Goal: Information Seeking & Learning: Find specific fact

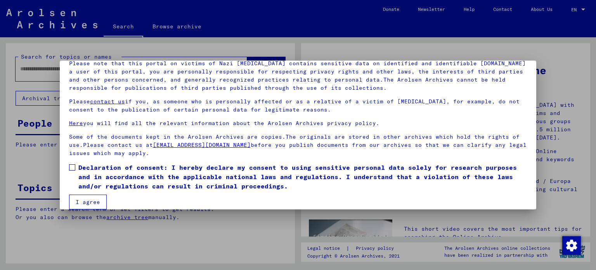
scroll to position [66, 0]
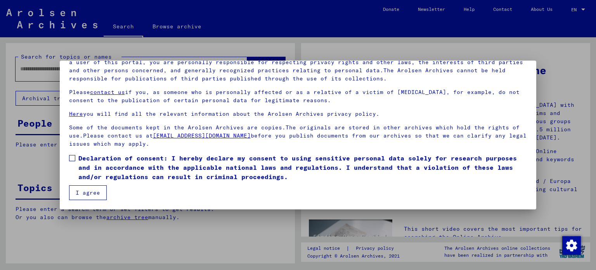
click at [74, 156] on span at bounding box center [72, 158] width 6 height 6
click at [85, 193] on button "I agree" at bounding box center [88, 192] width 38 height 15
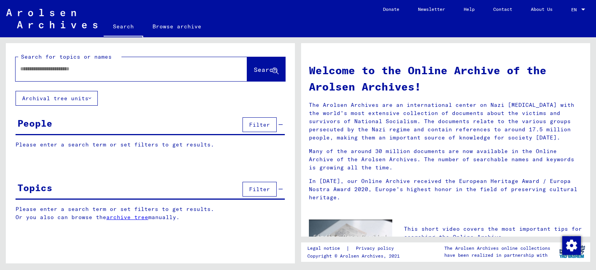
click at [37, 69] on input "text" at bounding box center [122, 69] width 204 height 8
paste input "**********"
click at [259, 66] on span "Search" at bounding box center [265, 70] width 23 height 8
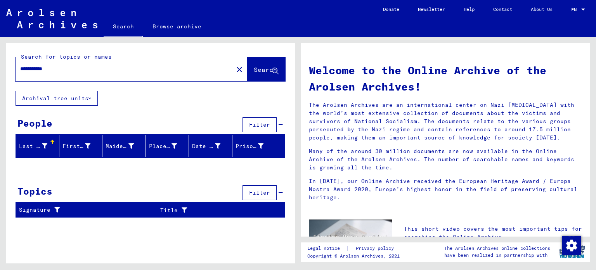
click at [43, 67] on input "**********" at bounding box center [122, 69] width 204 height 8
click at [254, 66] on span "Search" at bounding box center [265, 70] width 23 height 8
click at [50, 67] on input "**********" at bounding box center [122, 69] width 204 height 8
click at [254, 69] on span "Search" at bounding box center [265, 70] width 23 height 8
drag, startPoint x: 44, startPoint y: 68, endPoint x: 68, endPoint y: 68, distance: 24.0
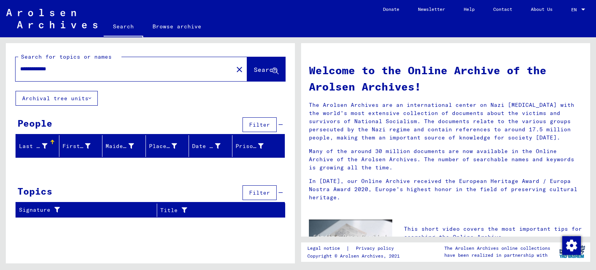
click at [68, 68] on input "**********" at bounding box center [122, 69] width 204 height 8
click at [262, 69] on span "Search" at bounding box center [265, 70] width 23 height 8
click at [55, 68] on input "**********" at bounding box center [122, 69] width 204 height 8
click at [254, 67] on span "Search" at bounding box center [265, 70] width 23 height 8
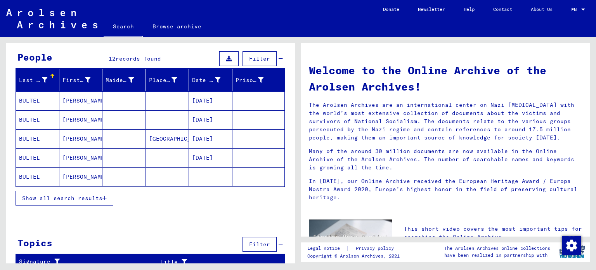
scroll to position [70, 0]
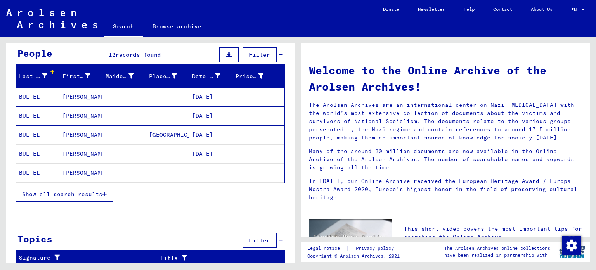
click at [40, 97] on mat-cell "BULTEL" at bounding box center [37, 96] width 43 height 19
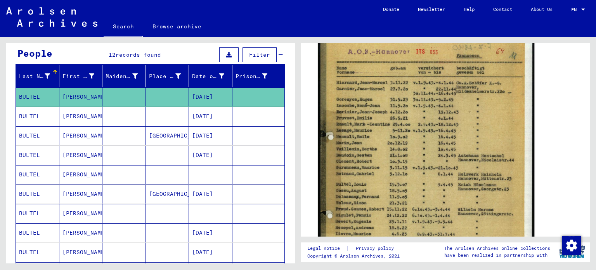
scroll to position [194, 0]
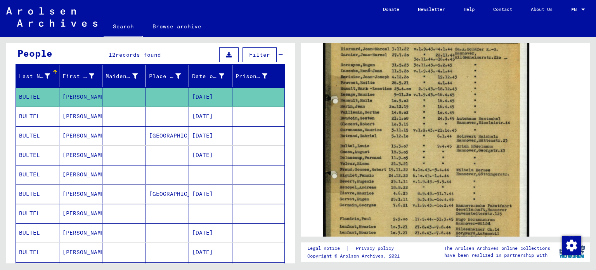
click at [68, 116] on mat-cell "[PERSON_NAME]" at bounding box center [80, 116] width 43 height 19
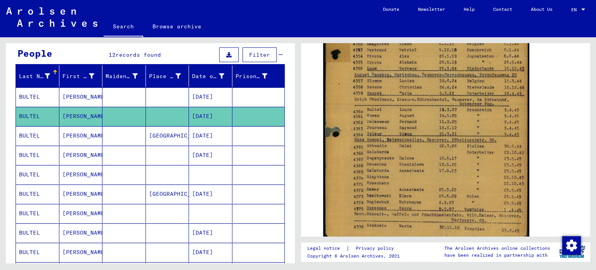
scroll to position [271, 0]
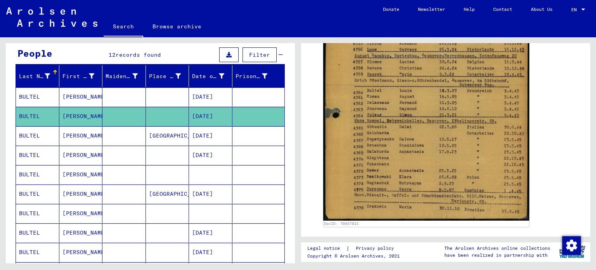
click at [76, 129] on mat-cell "[PERSON_NAME]" at bounding box center [80, 135] width 43 height 19
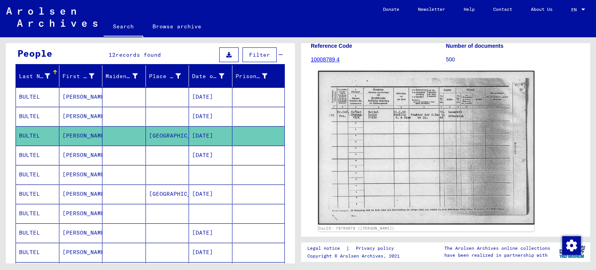
scroll to position [116, 0]
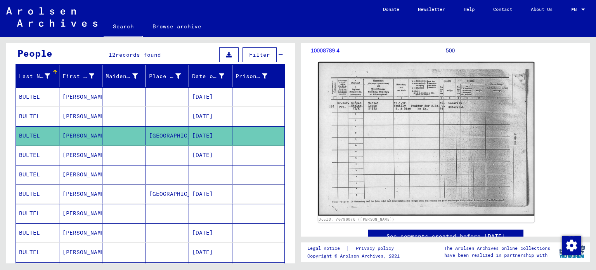
click at [410, 123] on img at bounding box center [426, 139] width 216 height 154
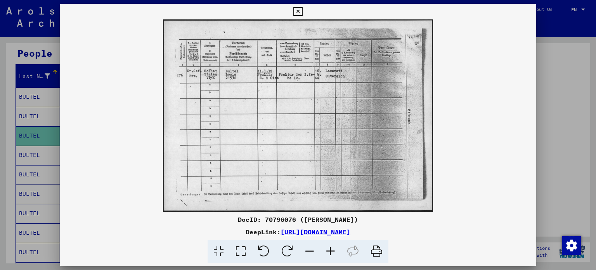
click at [332, 251] on icon at bounding box center [330, 251] width 21 height 24
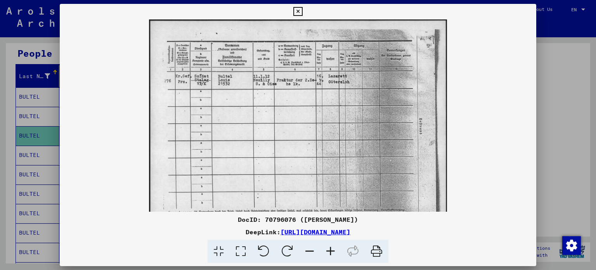
click at [332, 251] on icon at bounding box center [330, 251] width 21 height 24
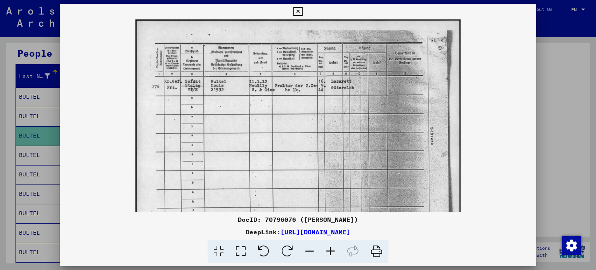
click at [332, 251] on icon at bounding box center [330, 251] width 21 height 24
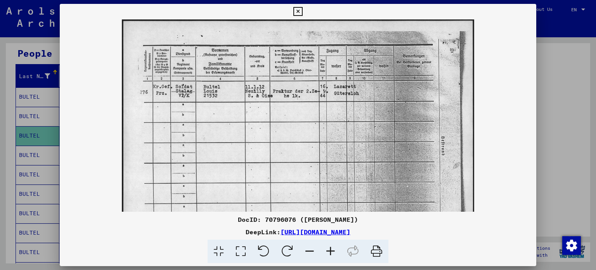
click at [295, 7] on icon at bounding box center [297, 11] width 9 height 9
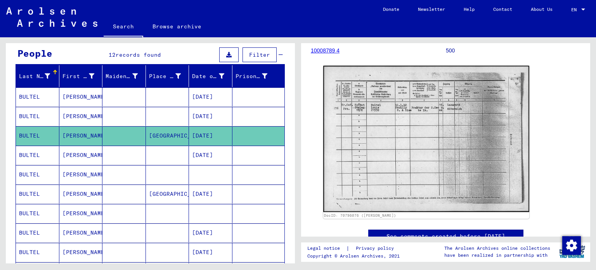
click at [194, 114] on mat-cell "[DATE]" at bounding box center [210, 116] width 43 height 19
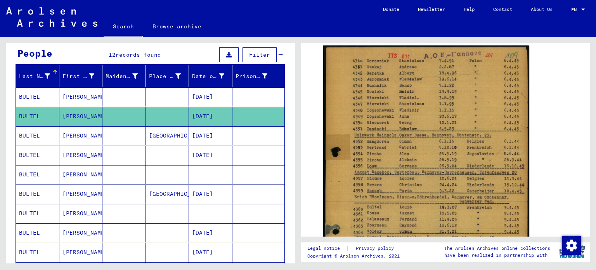
scroll to position [194, 0]
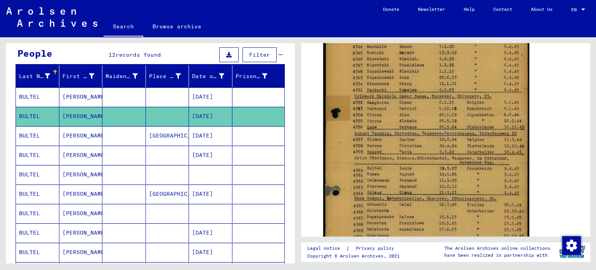
click at [82, 152] on mat-cell "[PERSON_NAME]" at bounding box center [80, 154] width 43 height 19
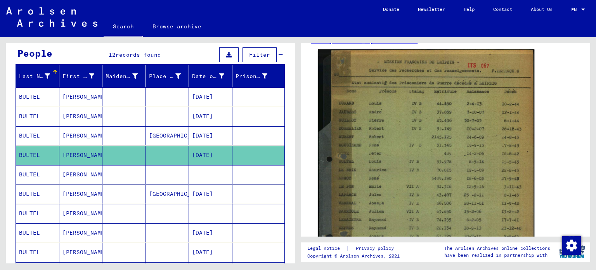
scroll to position [78, 0]
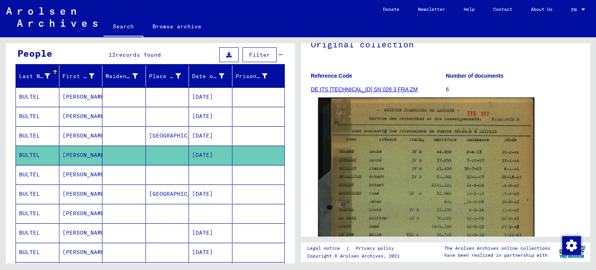
click at [410, 205] on img at bounding box center [426, 241] width 216 height 289
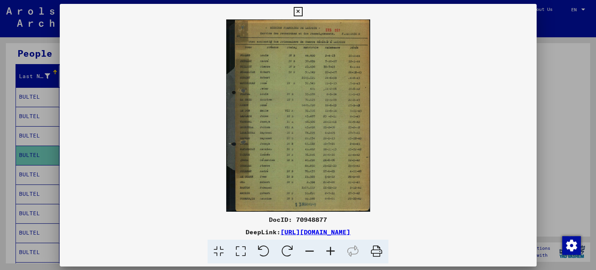
click at [410, 205] on img at bounding box center [298, 115] width 477 height 192
click at [328, 249] on icon at bounding box center [330, 251] width 21 height 24
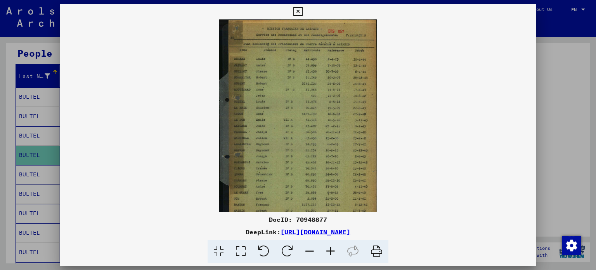
click at [328, 249] on icon at bounding box center [330, 251] width 21 height 24
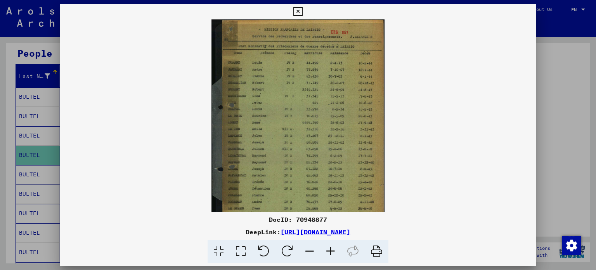
click at [328, 249] on icon at bounding box center [330, 251] width 21 height 24
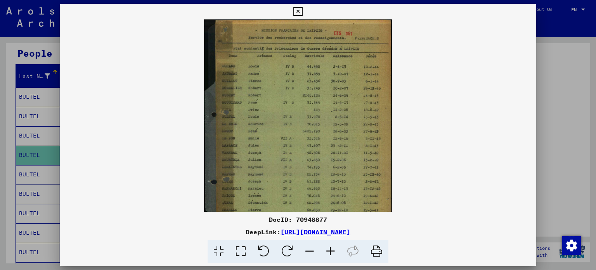
drag, startPoint x: 328, startPoint y: 249, endPoint x: 330, endPoint y: 245, distance: 4.5
click at [329, 249] on icon at bounding box center [330, 251] width 21 height 24
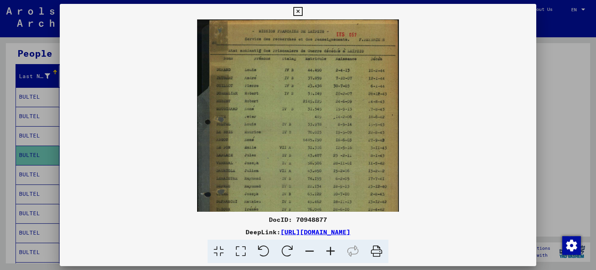
drag, startPoint x: 307, startPoint y: 145, endPoint x: 306, endPoint y: 164, distance: 19.0
click at [306, 164] on img at bounding box center [298, 154] width 202 height 270
drag, startPoint x: 312, startPoint y: 165, endPoint x: 325, endPoint y: 154, distance: 17.6
click at [331, 152] on img at bounding box center [298, 154] width 202 height 270
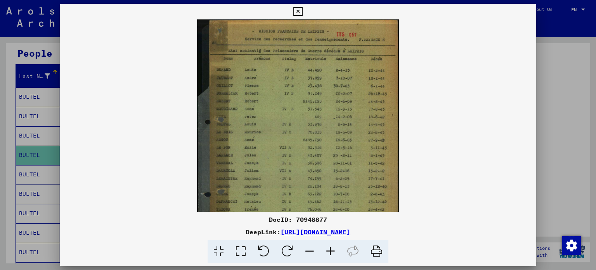
click at [432, 141] on viewer-one-image at bounding box center [298, 115] width 477 height 192
click at [297, 10] on icon at bounding box center [297, 11] width 9 height 9
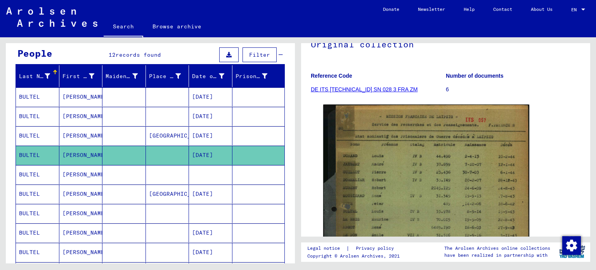
click at [122, 175] on mat-cell at bounding box center [123, 174] width 43 height 19
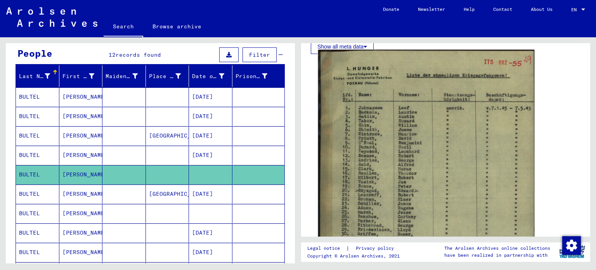
scroll to position [427, 0]
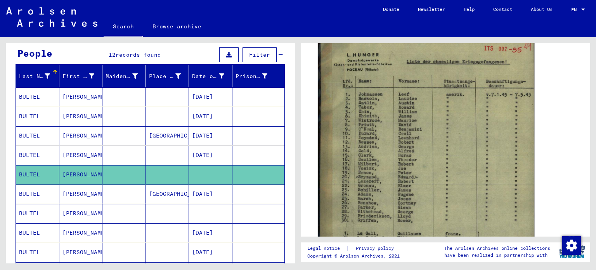
click at [427, 155] on img at bounding box center [426, 188] width 216 height 304
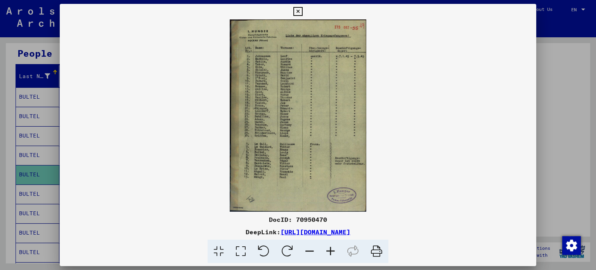
click at [328, 250] on icon at bounding box center [330, 251] width 21 height 24
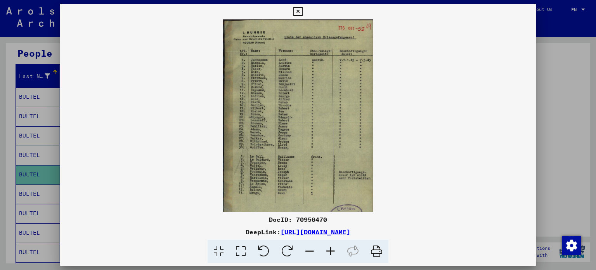
click at [330, 249] on icon at bounding box center [330, 251] width 21 height 24
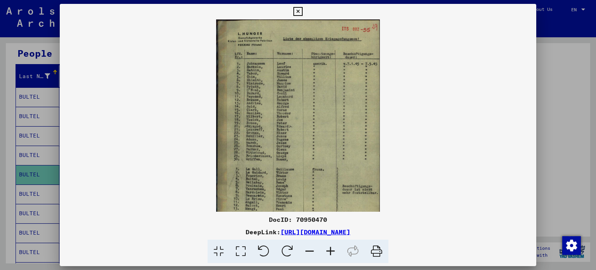
click at [329, 250] on icon at bounding box center [330, 251] width 21 height 24
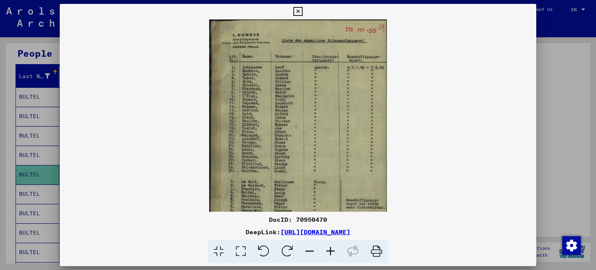
click at [329, 250] on icon at bounding box center [330, 251] width 21 height 24
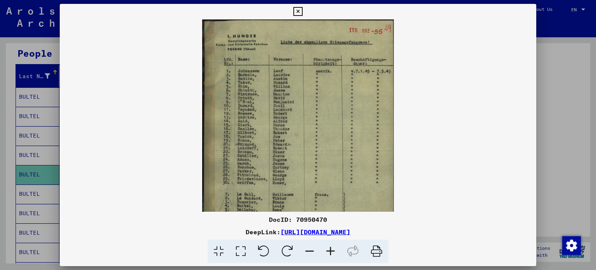
click at [329, 250] on icon at bounding box center [330, 251] width 21 height 24
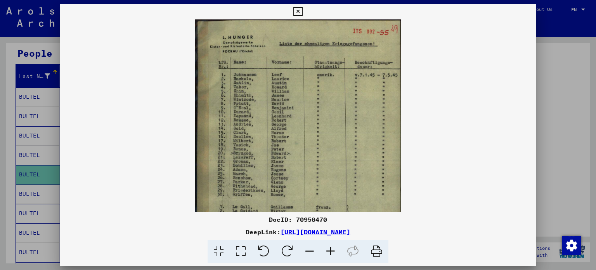
click at [329, 250] on icon at bounding box center [330, 251] width 21 height 24
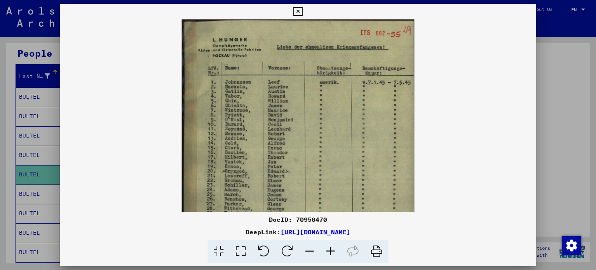
click at [329, 250] on icon at bounding box center [330, 251] width 21 height 24
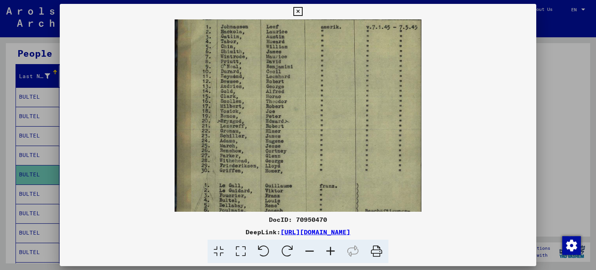
drag, startPoint x: 313, startPoint y: 167, endPoint x: 317, endPoint y: 122, distance: 45.5
click at [320, 109] on img at bounding box center [298, 133] width 247 height 347
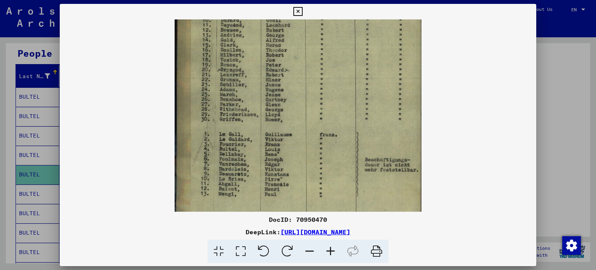
scroll to position [111, 0]
drag, startPoint x: 329, startPoint y: 173, endPoint x: 349, endPoint y: 119, distance: 57.9
click at [349, 119] on img at bounding box center [298, 81] width 247 height 347
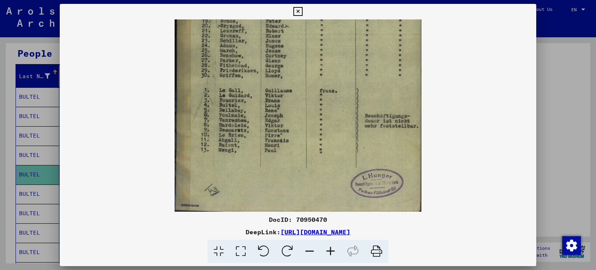
scroll to position [155, 0]
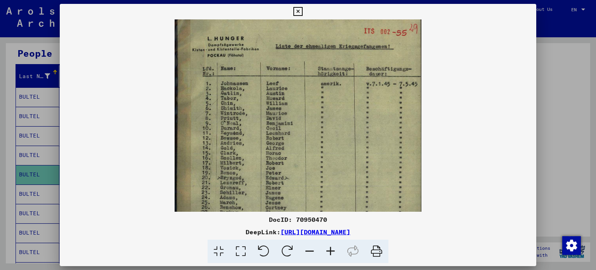
drag, startPoint x: 338, startPoint y: 176, endPoint x: 302, endPoint y: 256, distance: 87.5
click at [309, 269] on html "**********" at bounding box center [298, 135] width 596 height 270
click at [298, 11] on icon at bounding box center [297, 11] width 9 height 9
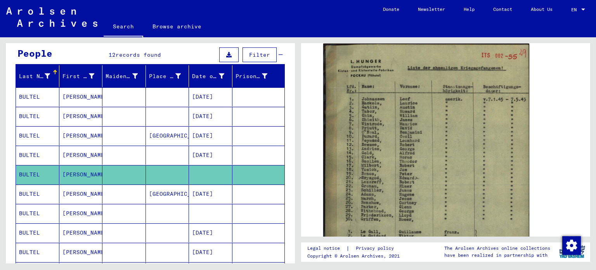
click at [73, 194] on mat-cell "[PERSON_NAME]" at bounding box center [80, 193] width 43 height 19
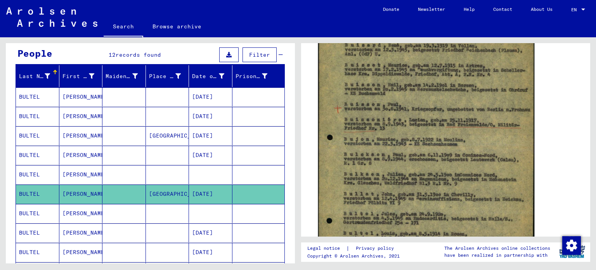
scroll to position [349, 0]
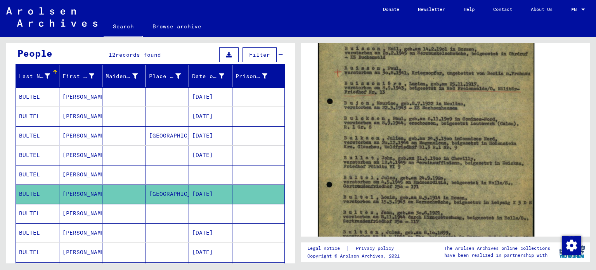
click at [414, 202] on img at bounding box center [426, 138] width 216 height 308
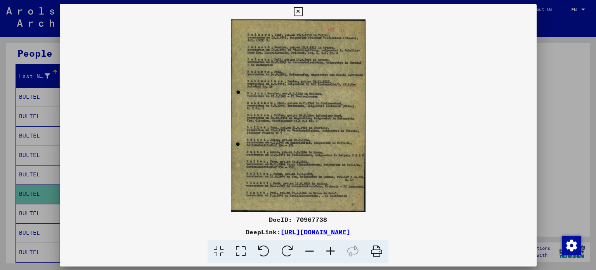
scroll to position [349, 0]
click at [414, 202] on img at bounding box center [298, 115] width 477 height 192
click at [330, 250] on icon at bounding box center [330, 251] width 21 height 24
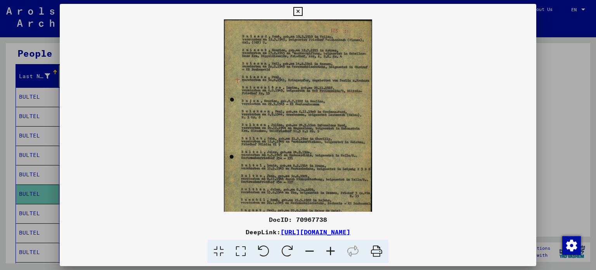
click at [330, 250] on icon at bounding box center [330, 251] width 21 height 24
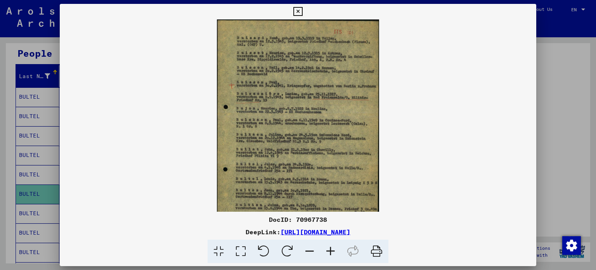
click at [330, 250] on icon at bounding box center [330, 251] width 21 height 24
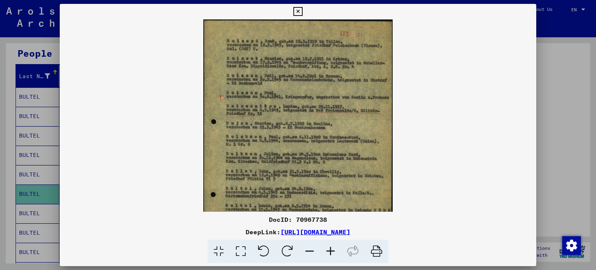
click at [329, 250] on icon at bounding box center [330, 251] width 21 height 24
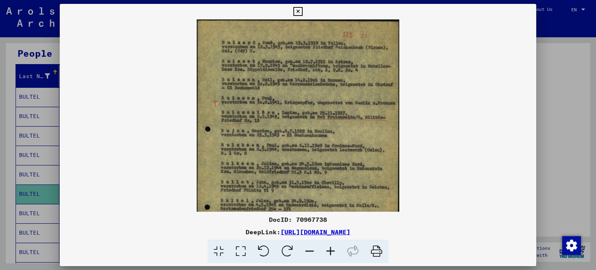
click at [329, 250] on icon at bounding box center [330, 251] width 21 height 24
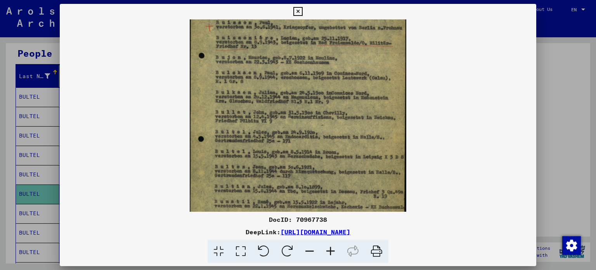
scroll to position [81, 0]
drag, startPoint x: 337, startPoint y: 138, endPoint x: 359, endPoint y: 74, distance: 67.0
click at [360, 59] on img at bounding box center [298, 92] width 216 height 308
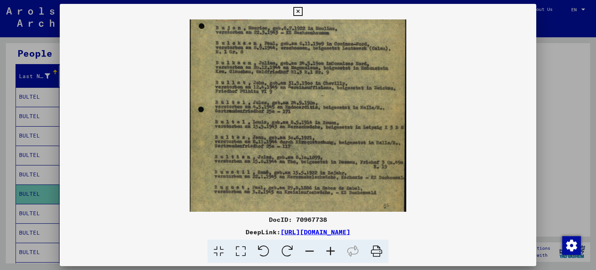
scroll to position [110, 0]
drag, startPoint x: 328, startPoint y: 182, endPoint x: 336, endPoint y: 155, distance: 28.5
click at [336, 155] on img at bounding box center [298, 63] width 216 height 308
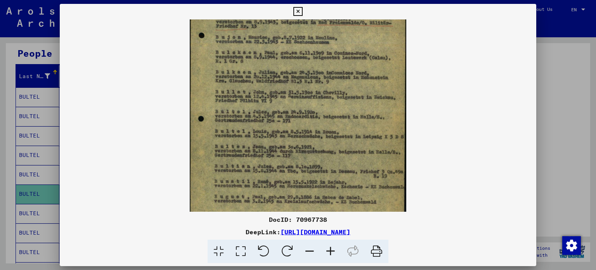
scroll to position [94, 0]
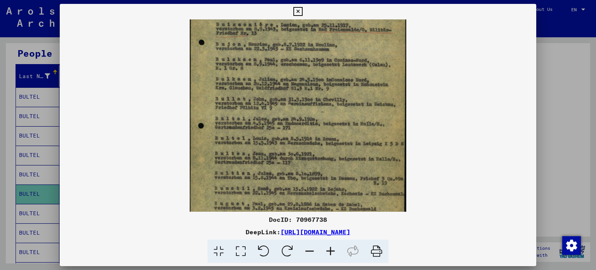
drag, startPoint x: 306, startPoint y: 143, endPoint x: 298, endPoint y: 160, distance: 18.7
click at [298, 160] on img at bounding box center [298, 80] width 216 height 308
click at [296, 10] on icon at bounding box center [297, 11] width 9 height 9
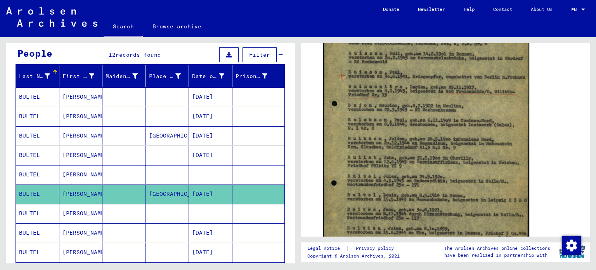
click at [85, 212] on mat-cell "[PERSON_NAME]" at bounding box center [80, 213] width 43 height 19
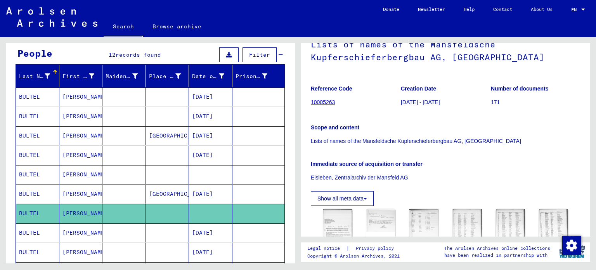
scroll to position [116, 0]
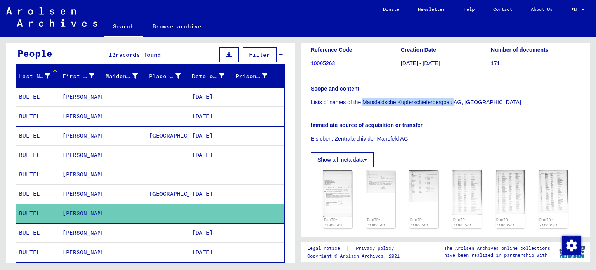
drag, startPoint x: 363, startPoint y: 100, endPoint x: 453, endPoint y: 99, distance: 90.0
click at [453, 99] on p "Lists of names of the Mansfeldsche Kupferschieferbergbau AG, [GEOGRAPHIC_DATA]" at bounding box center [446, 102] width 270 height 8
copy p "Mansfeldsche Kupferschieferbergbau"
click at [451, 82] on div "Scope and content Lists of names of the Mansfeldsche Kupferschieferbergbau AG, …" at bounding box center [446, 90] width 270 height 31
click at [338, 176] on img at bounding box center [337, 192] width 31 height 48
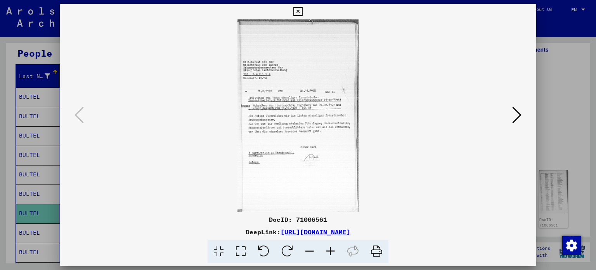
click at [515, 113] on icon at bounding box center [516, 114] width 9 height 19
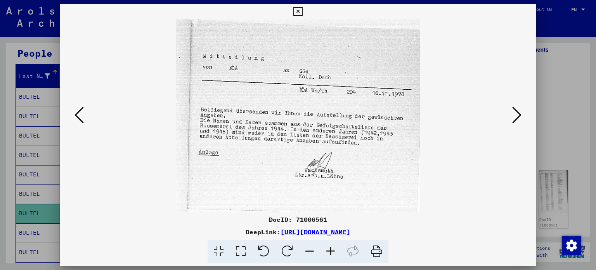
click at [514, 113] on icon at bounding box center [516, 114] width 9 height 19
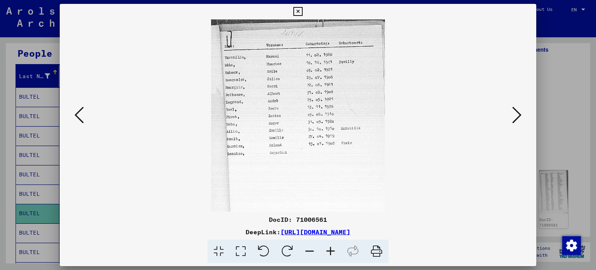
click at [514, 113] on icon at bounding box center [516, 114] width 9 height 19
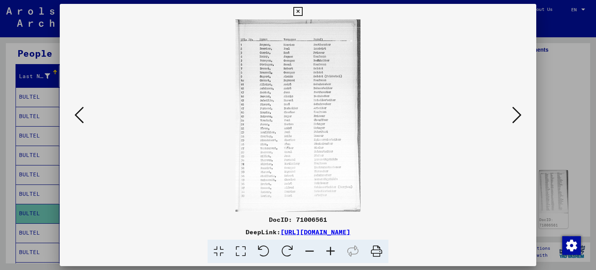
click at [518, 111] on icon at bounding box center [516, 114] width 9 height 19
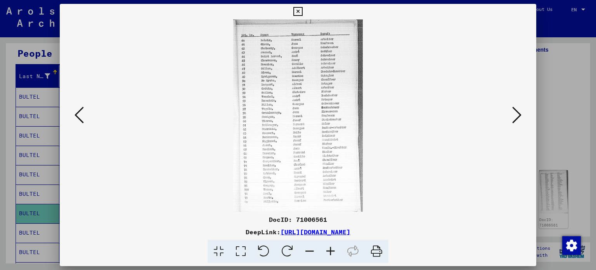
click at [518, 111] on icon at bounding box center [516, 114] width 9 height 19
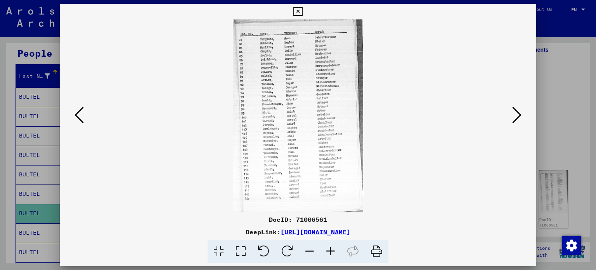
click at [518, 111] on icon at bounding box center [516, 114] width 9 height 19
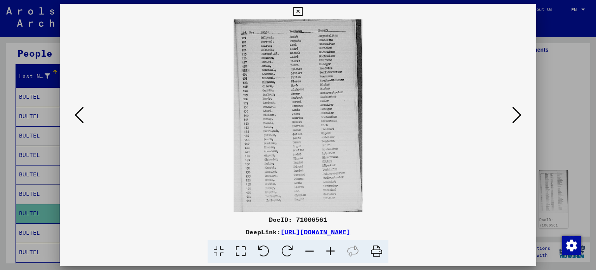
click at [518, 111] on icon at bounding box center [516, 114] width 9 height 19
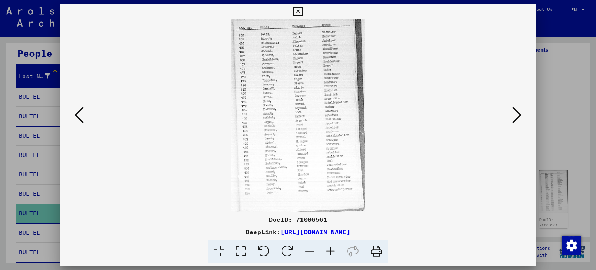
click at [518, 111] on icon at bounding box center [516, 114] width 9 height 19
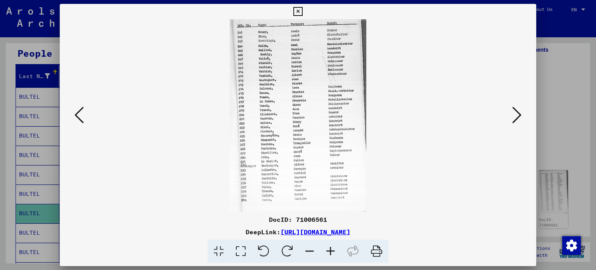
click at [518, 111] on icon at bounding box center [516, 114] width 9 height 19
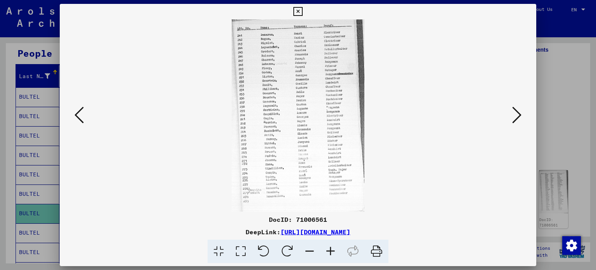
click at [518, 111] on icon at bounding box center [516, 114] width 9 height 19
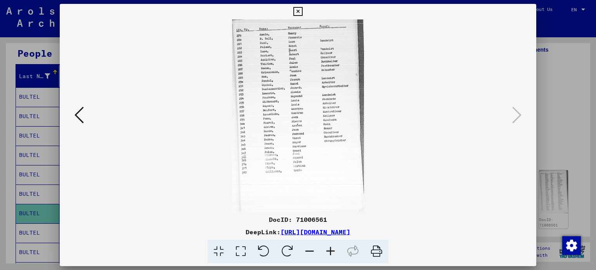
click at [74, 116] on button at bounding box center [79, 115] width 14 height 22
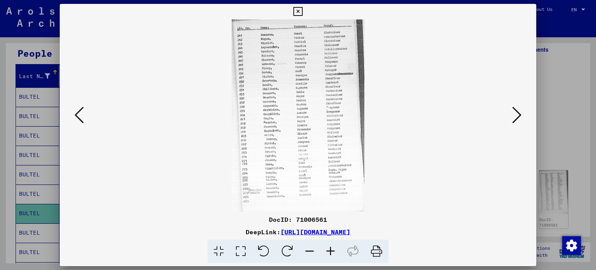
click at [74, 116] on button at bounding box center [79, 115] width 14 height 22
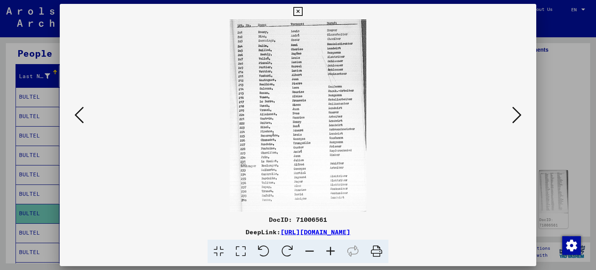
click at [74, 116] on button at bounding box center [79, 115] width 14 height 22
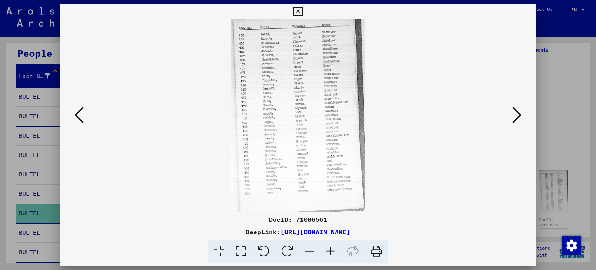
click at [74, 116] on button at bounding box center [79, 115] width 14 height 22
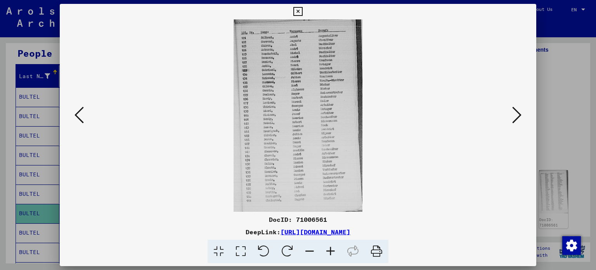
click at [74, 116] on button at bounding box center [79, 115] width 14 height 22
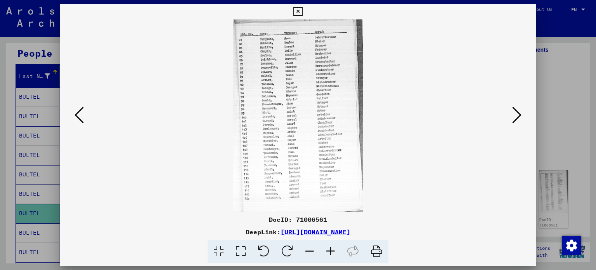
click at [74, 116] on button at bounding box center [79, 115] width 14 height 22
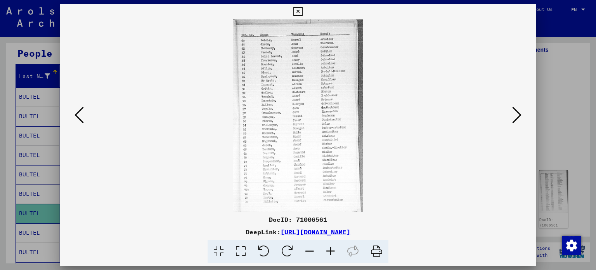
click at [74, 116] on button at bounding box center [79, 115] width 14 height 22
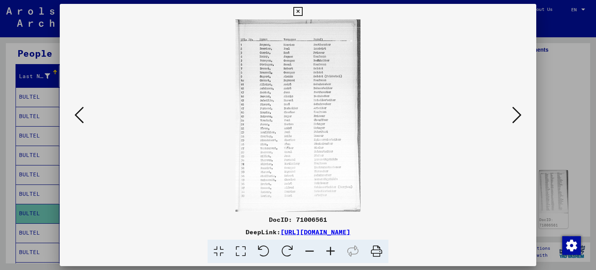
click at [74, 116] on button at bounding box center [79, 115] width 14 height 22
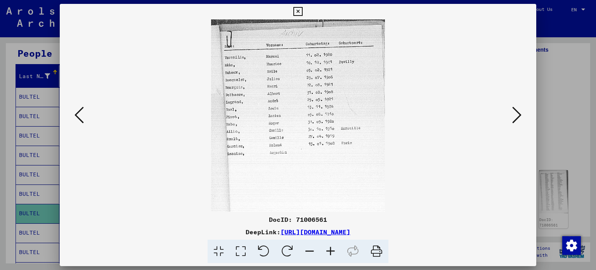
click at [518, 114] on icon at bounding box center [516, 114] width 9 height 19
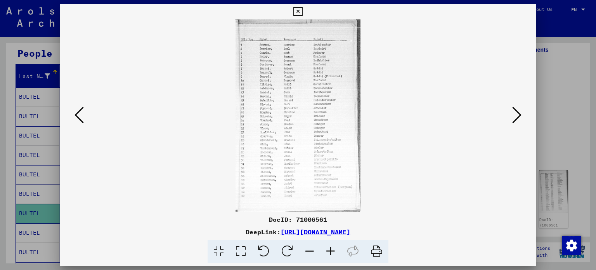
click at [328, 248] on icon at bounding box center [330, 251] width 21 height 24
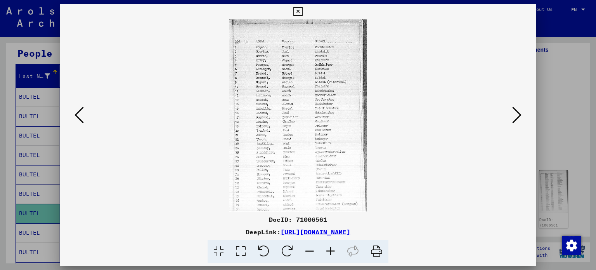
click at [328, 248] on icon at bounding box center [330, 251] width 21 height 24
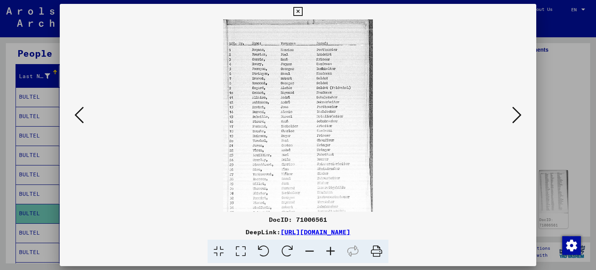
click at [328, 248] on icon at bounding box center [330, 251] width 21 height 24
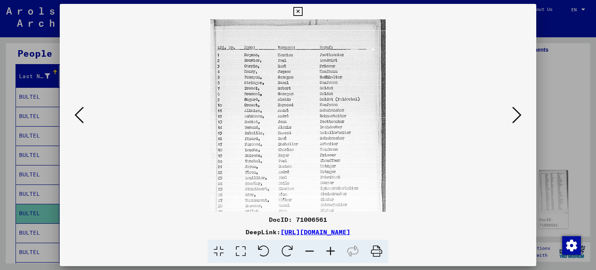
click at [328, 248] on icon at bounding box center [330, 251] width 21 height 24
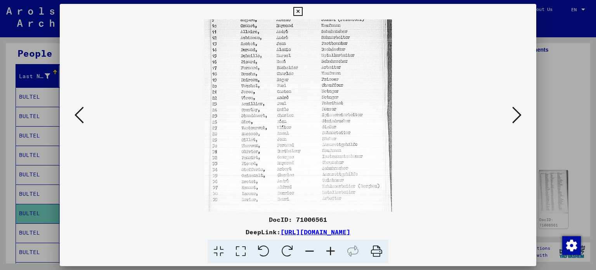
scroll to position [88, 0]
drag, startPoint x: 320, startPoint y: 155, endPoint x: 333, endPoint y: 71, distance: 84.4
click at [333, 71] on img at bounding box center [298, 76] width 188 height 289
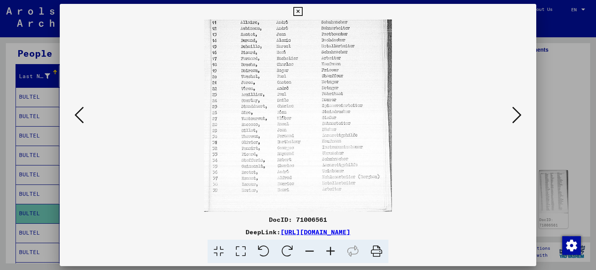
scroll to position [97, 0]
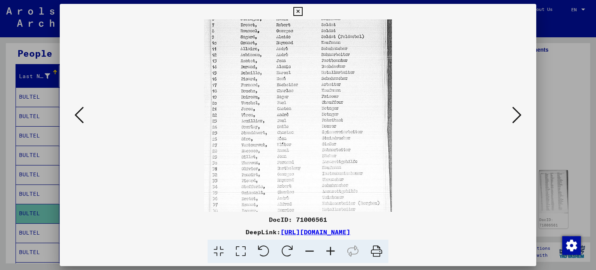
drag, startPoint x: 320, startPoint y: 142, endPoint x: 323, endPoint y: 153, distance: 10.9
click at [323, 153] on img at bounding box center [298, 95] width 188 height 289
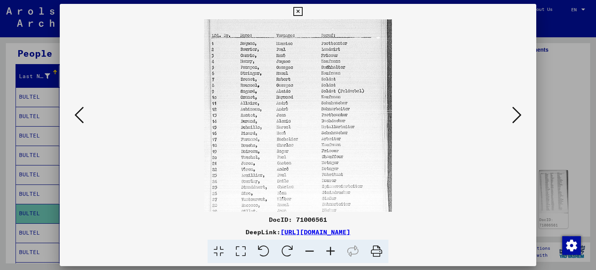
scroll to position [12, 0]
drag, startPoint x: 331, startPoint y: 99, endPoint x: 323, endPoint y: 165, distance: 66.8
click at [322, 166] on img at bounding box center [298, 152] width 188 height 289
click at [518, 114] on icon at bounding box center [516, 114] width 9 height 19
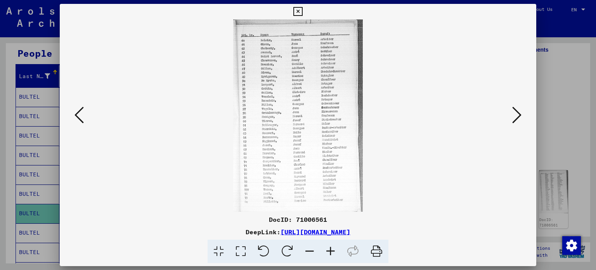
scroll to position [0, 0]
click at [299, 85] on img at bounding box center [298, 115] width 130 height 192
click at [332, 252] on icon at bounding box center [330, 251] width 21 height 24
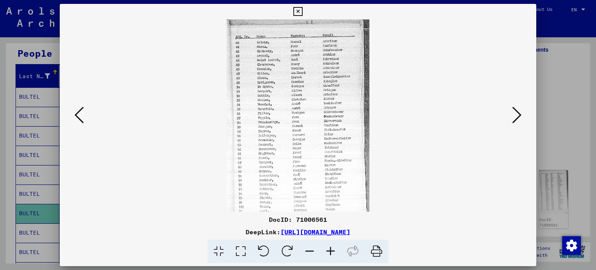
click at [332, 252] on icon at bounding box center [330, 251] width 21 height 24
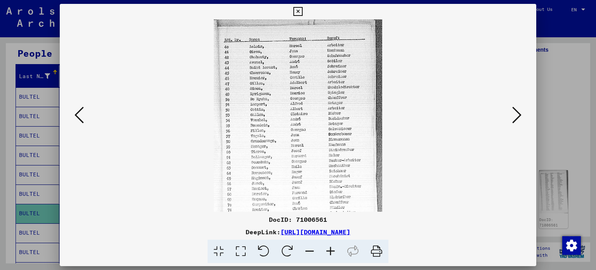
click at [332, 252] on icon at bounding box center [330, 251] width 21 height 24
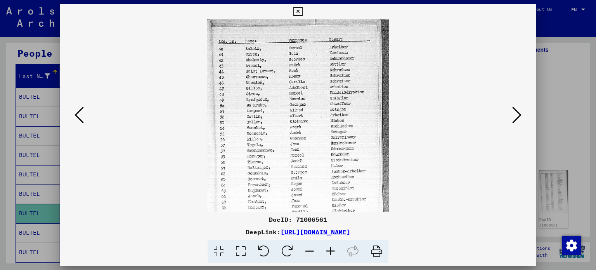
click at [332, 252] on icon at bounding box center [330, 251] width 21 height 24
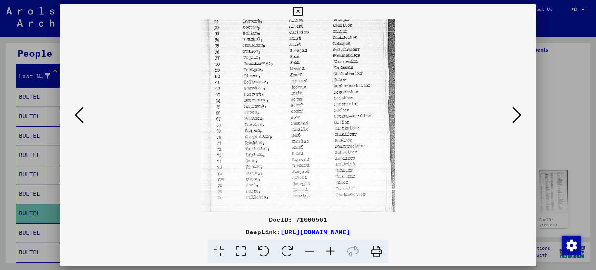
scroll to position [97, 0]
drag, startPoint x: 335, startPoint y: 172, endPoint x: 394, endPoint y: 72, distance: 116.1
click at [394, 72] on img at bounding box center [297, 67] width 195 height 289
click at [515, 112] on icon at bounding box center [516, 114] width 9 height 19
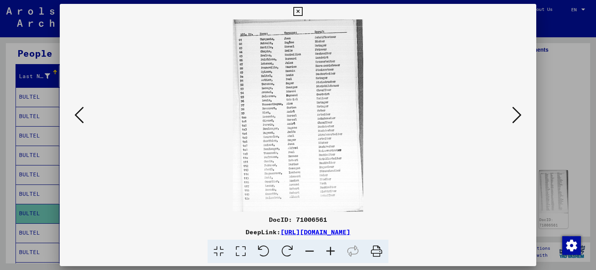
click at [332, 252] on icon at bounding box center [330, 251] width 21 height 24
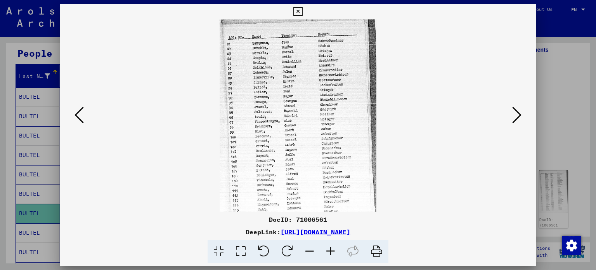
click at [332, 252] on icon at bounding box center [330, 251] width 21 height 24
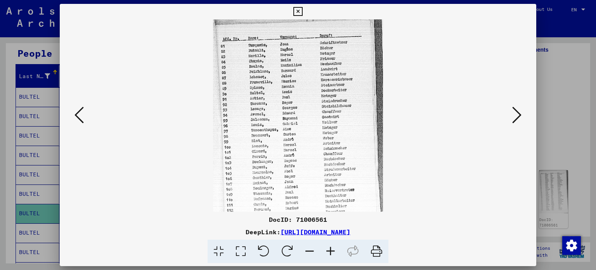
click at [332, 252] on icon at bounding box center [330, 251] width 21 height 24
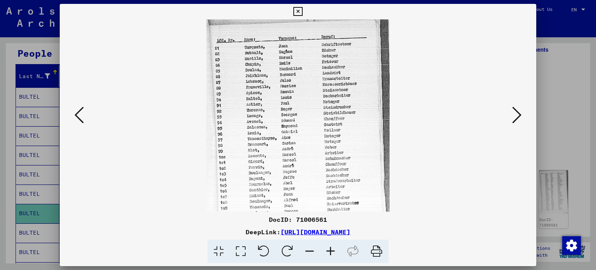
click at [332, 252] on icon at bounding box center [330, 251] width 21 height 24
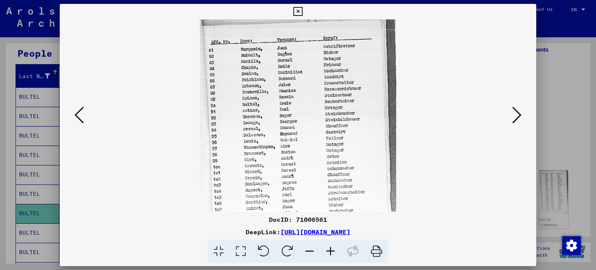
drag, startPoint x: 298, startPoint y: 11, endPoint x: 299, endPoint y: 32, distance: 21.3
click at [298, 11] on icon at bounding box center [297, 11] width 9 height 9
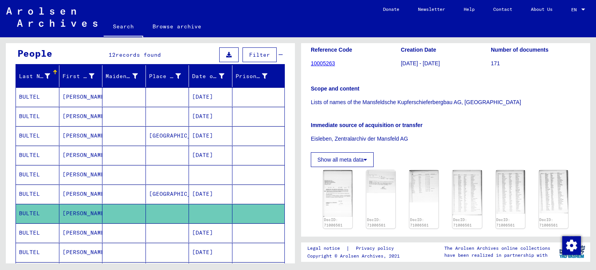
click at [73, 234] on mat-cell "[PERSON_NAME]" at bounding box center [80, 232] width 43 height 19
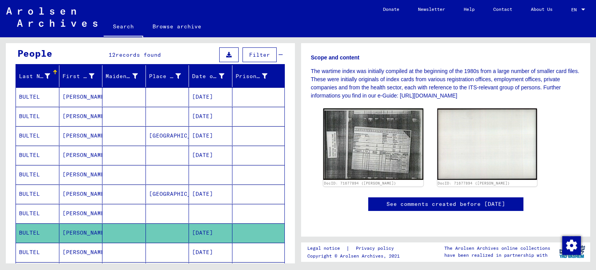
scroll to position [194, 0]
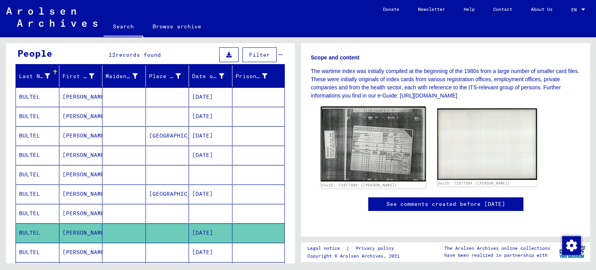
click at [385, 111] on img at bounding box center [373, 143] width 105 height 75
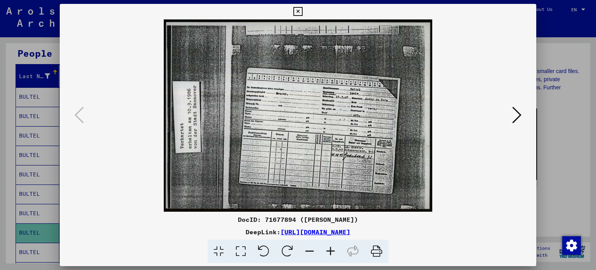
click at [331, 251] on icon at bounding box center [330, 251] width 21 height 24
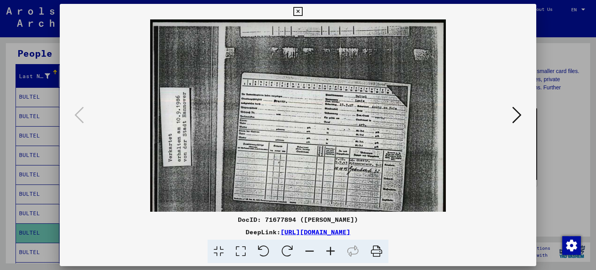
click at [331, 251] on icon at bounding box center [330, 251] width 21 height 24
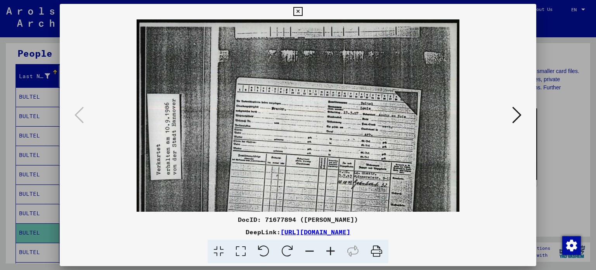
click at [331, 251] on icon at bounding box center [330, 251] width 21 height 24
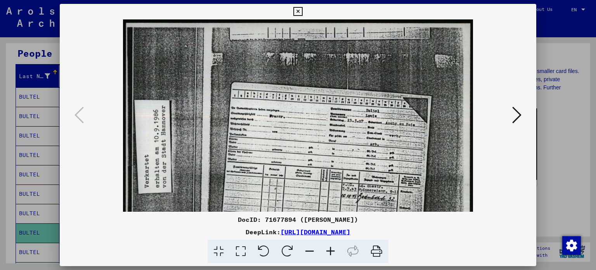
click at [331, 251] on icon at bounding box center [330, 251] width 21 height 24
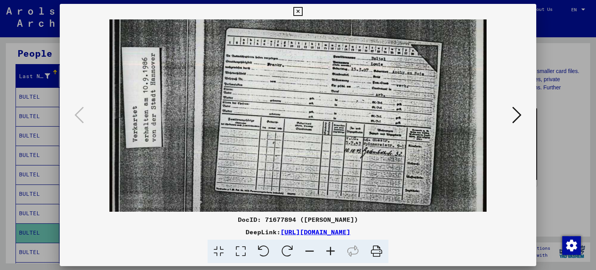
scroll to position [63, 0]
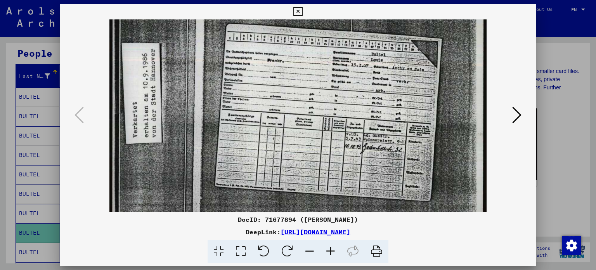
drag, startPoint x: 368, startPoint y: 184, endPoint x: 352, endPoint y: 124, distance: 62.2
click at [352, 124] on img at bounding box center [297, 91] width 377 height 270
click at [330, 251] on icon at bounding box center [330, 251] width 21 height 24
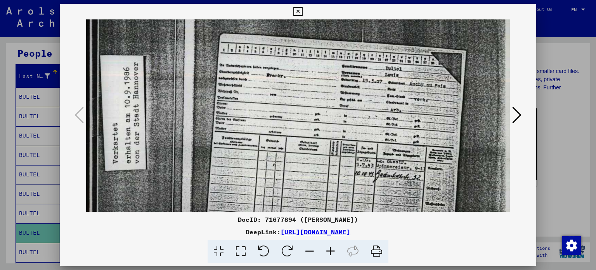
click at [330, 251] on icon at bounding box center [330, 251] width 21 height 24
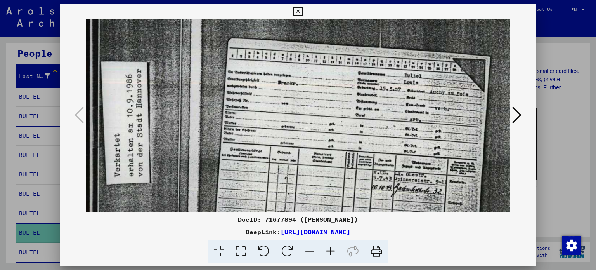
click at [330, 251] on icon at bounding box center [330, 251] width 21 height 24
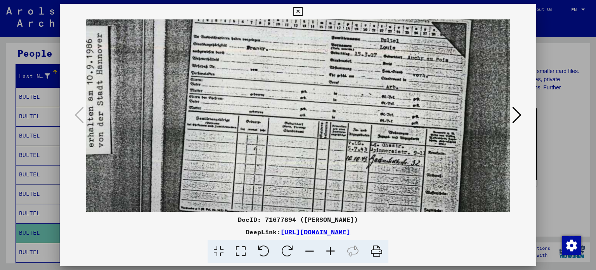
scroll to position [106, 43]
drag, startPoint x: 377, startPoint y: 172, endPoint x: 337, endPoint y: 134, distance: 55.1
click at [337, 134] on img at bounding box center [285, 87] width 485 height 347
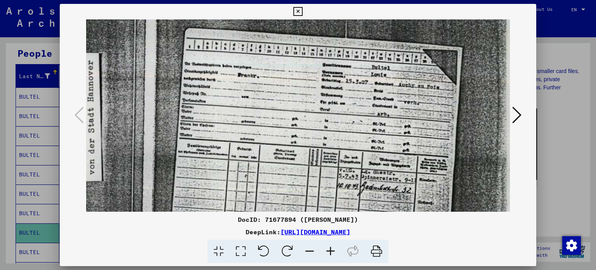
scroll to position [78, 52]
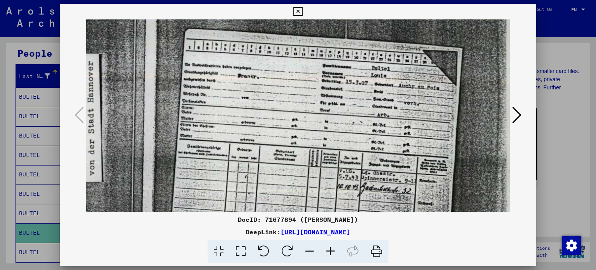
drag, startPoint x: 311, startPoint y: 178, endPoint x: 300, endPoint y: 212, distance: 35.9
click at [300, 212] on div "DocID: 71677894 ([PERSON_NAME]) DeepLink: [URL][DOMAIN_NAME]" at bounding box center [298, 133] width 477 height 259
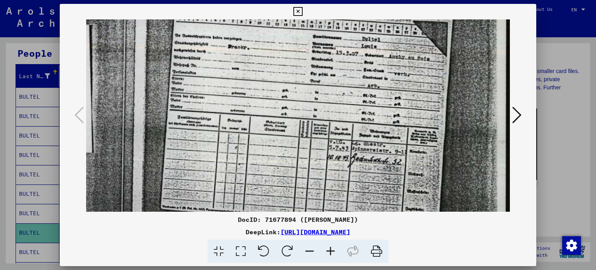
scroll to position [110, 61]
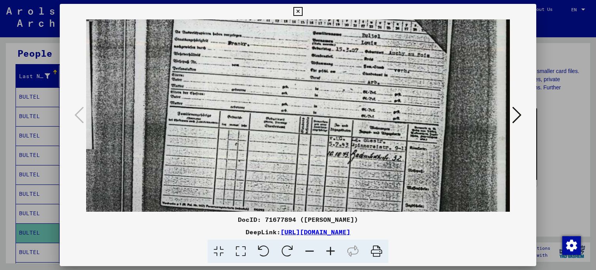
drag, startPoint x: 317, startPoint y: 197, endPoint x: 305, endPoint y: 166, distance: 34.0
click at [305, 166] on img at bounding box center [267, 82] width 485 height 347
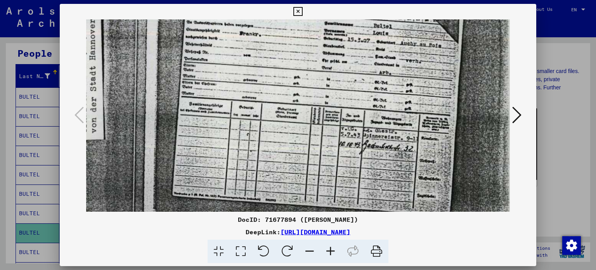
scroll to position [122, 50]
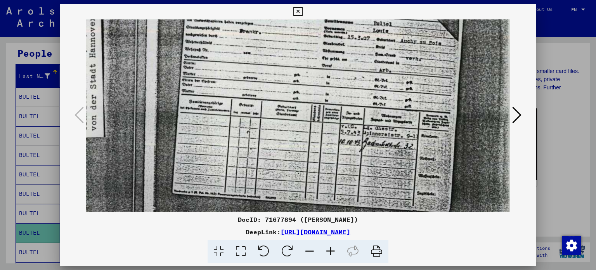
drag, startPoint x: 289, startPoint y: 162, endPoint x: 297, endPoint y: 152, distance: 13.0
click at [297, 152] on img at bounding box center [278, 70] width 485 height 347
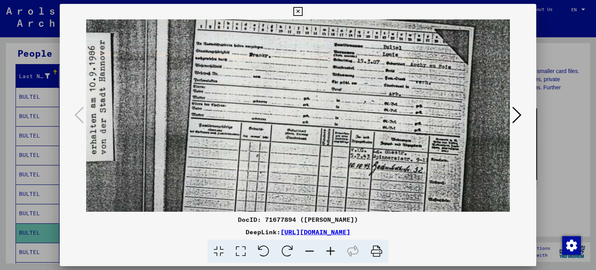
drag, startPoint x: 330, startPoint y: 79, endPoint x: 278, endPoint y: 94, distance: 54.0
click at [278, 94] on img at bounding box center [288, 94] width 485 height 347
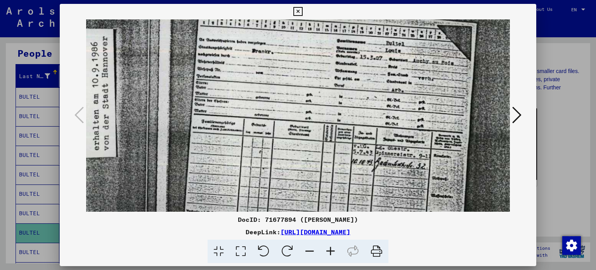
click at [283, 83] on img at bounding box center [291, 90] width 485 height 347
click at [300, 8] on icon at bounding box center [297, 11] width 9 height 9
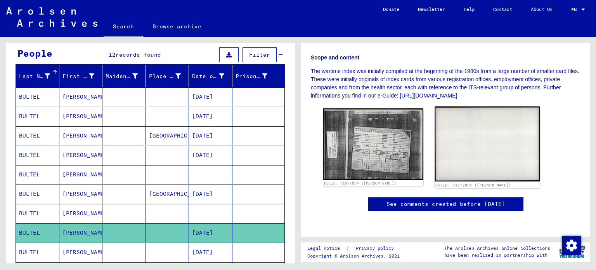
click at [472, 115] on img at bounding box center [486, 143] width 105 height 75
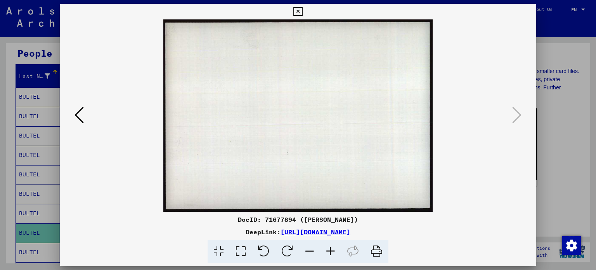
click at [297, 10] on icon at bounding box center [297, 11] width 9 height 9
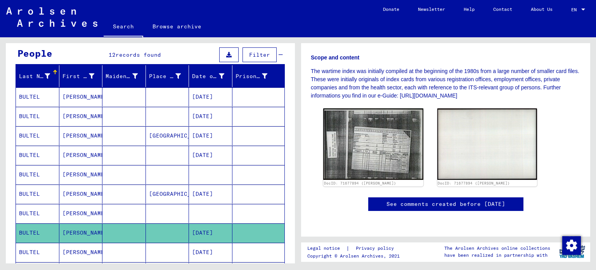
click at [208, 247] on mat-cell "[DATE]" at bounding box center [210, 251] width 43 height 19
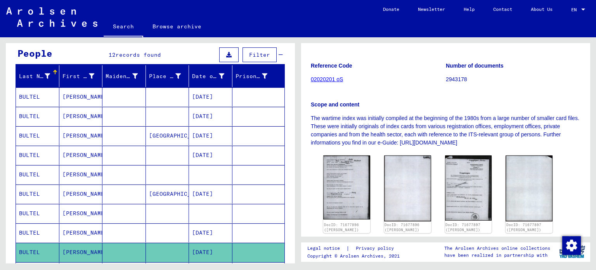
scroll to position [116, 0]
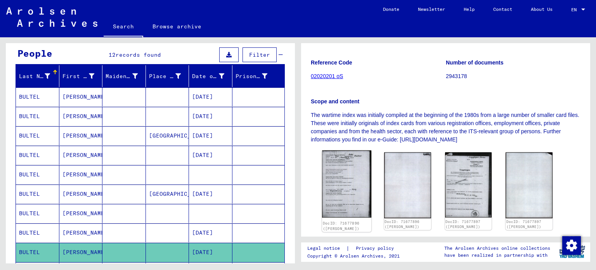
click at [340, 179] on img at bounding box center [346, 183] width 49 height 67
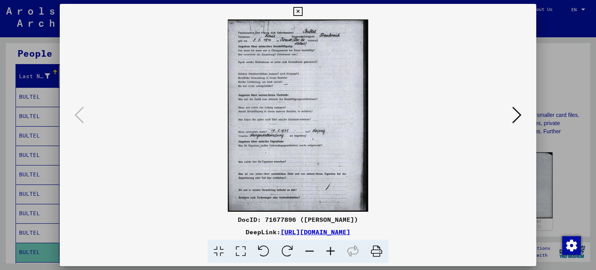
drag, startPoint x: 306, startPoint y: 52, endPoint x: 320, endPoint y: 93, distance: 43.9
click at [320, 97] on img at bounding box center [298, 115] width 424 height 192
click at [329, 251] on icon at bounding box center [330, 251] width 21 height 24
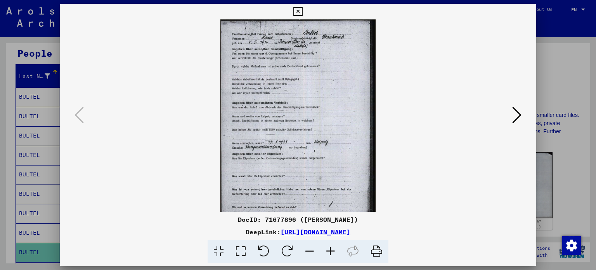
click at [329, 251] on icon at bounding box center [330, 251] width 21 height 24
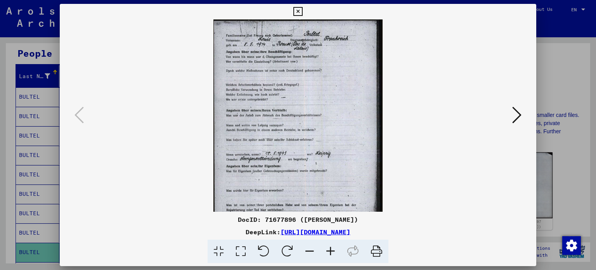
click at [329, 251] on icon at bounding box center [330, 251] width 21 height 24
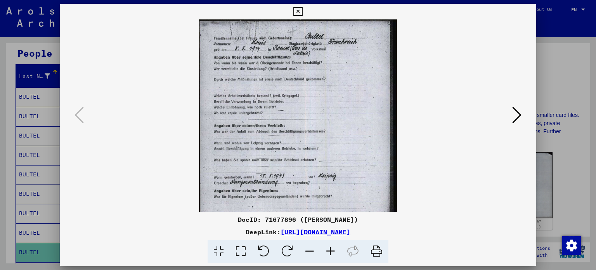
click at [329, 251] on icon at bounding box center [330, 251] width 21 height 24
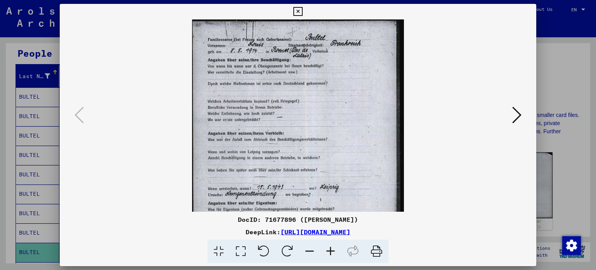
click at [329, 251] on icon at bounding box center [330, 251] width 21 height 24
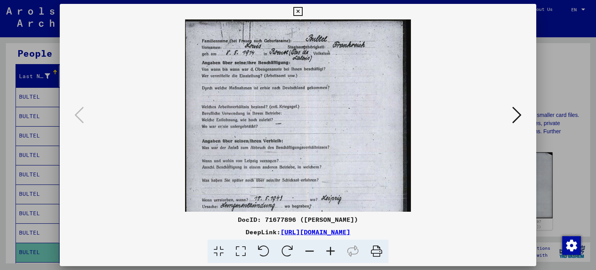
click at [329, 251] on icon at bounding box center [330, 251] width 21 height 24
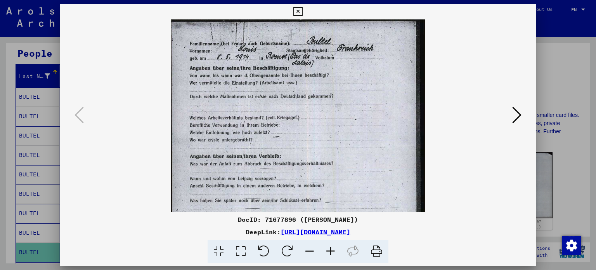
click at [329, 251] on icon at bounding box center [330, 251] width 21 height 24
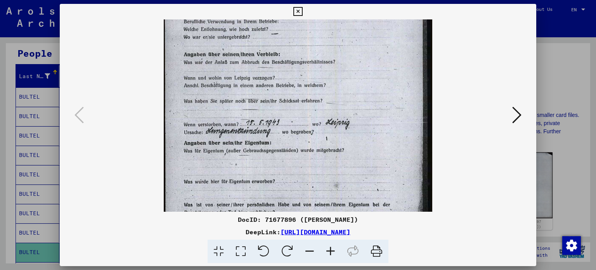
scroll to position [112, 0]
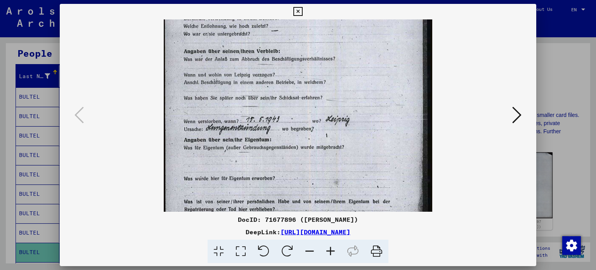
drag, startPoint x: 352, startPoint y: 163, endPoint x: 343, endPoint y: 57, distance: 106.7
click at [343, 57] on img at bounding box center [298, 90] width 268 height 366
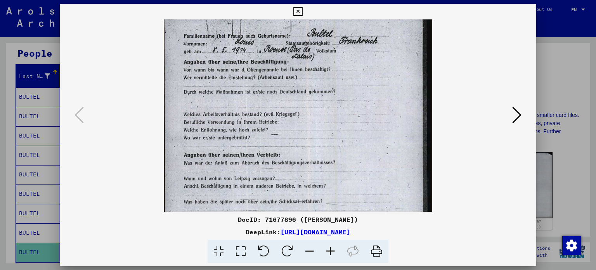
scroll to position [0, 0]
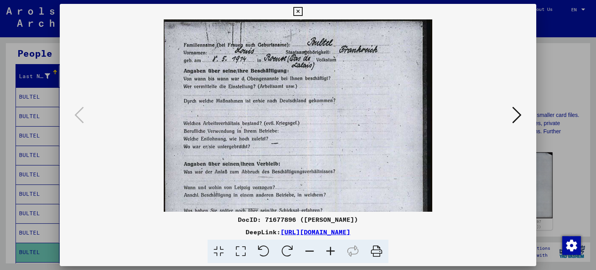
drag, startPoint x: 304, startPoint y: 183, endPoint x: 259, endPoint y: 286, distance: 112.3
click at [259, 269] on html "**********" at bounding box center [298, 135] width 596 height 270
drag, startPoint x: 295, startPoint y: 174, endPoint x: 309, endPoint y: 122, distance: 53.9
click at [332, 164] on img at bounding box center [298, 202] width 268 height 366
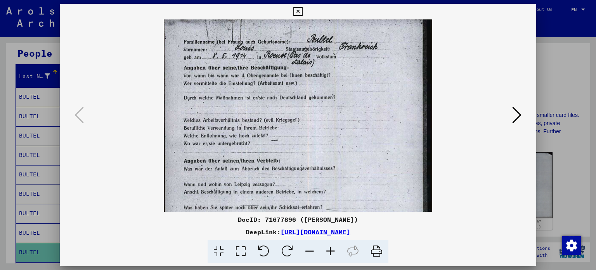
click at [484, 199] on viewer-one-image at bounding box center [298, 112] width 424 height 192
click at [518, 117] on icon at bounding box center [516, 114] width 9 height 19
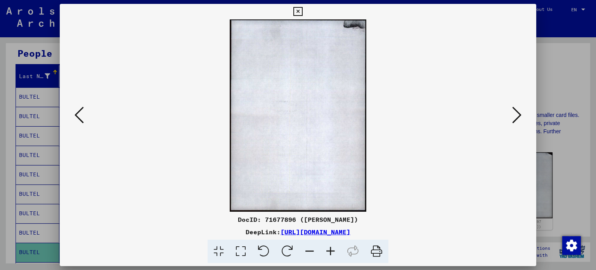
scroll to position [0, 0]
click at [517, 119] on icon at bounding box center [516, 114] width 9 height 19
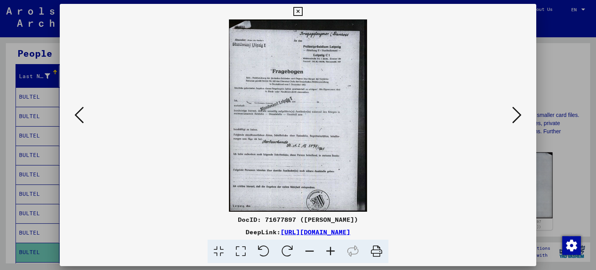
click at [331, 249] on icon at bounding box center [330, 251] width 21 height 24
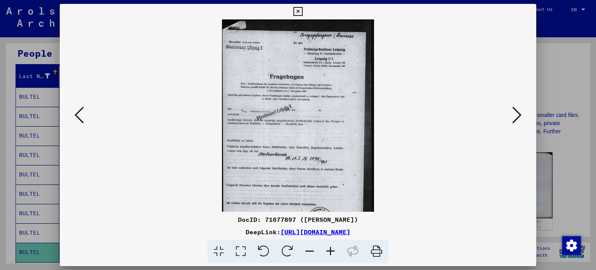
click at [332, 250] on icon at bounding box center [330, 251] width 21 height 24
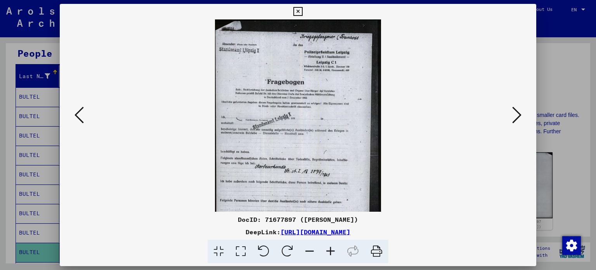
click at [332, 250] on icon at bounding box center [330, 251] width 21 height 24
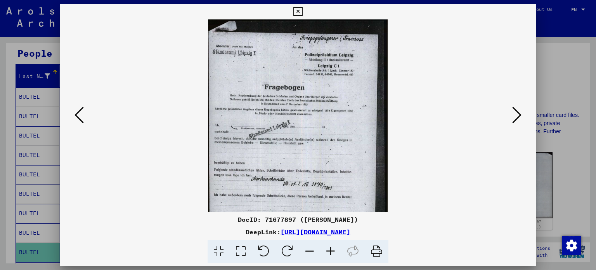
click at [332, 250] on icon at bounding box center [330, 251] width 21 height 24
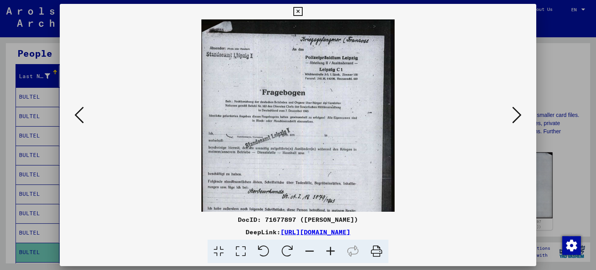
click at [332, 250] on icon at bounding box center [330, 251] width 21 height 24
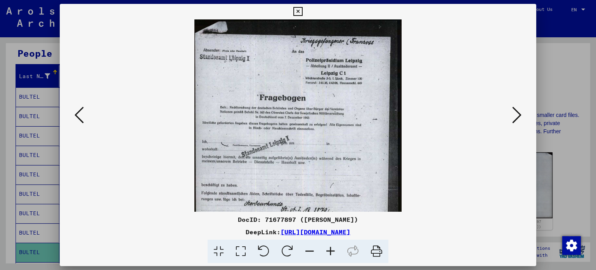
click at [332, 250] on icon at bounding box center [330, 251] width 21 height 24
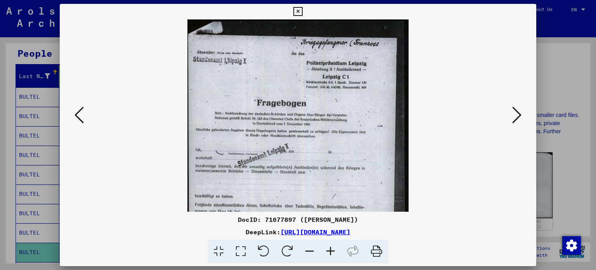
click at [332, 250] on icon at bounding box center [330, 251] width 21 height 24
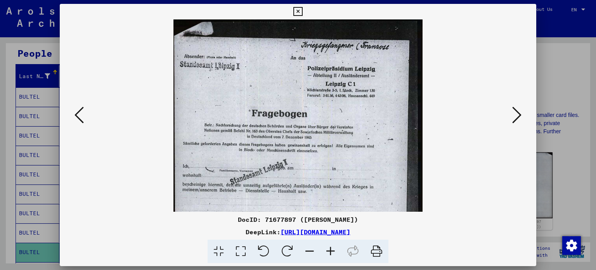
click at [332, 250] on icon at bounding box center [330, 251] width 21 height 24
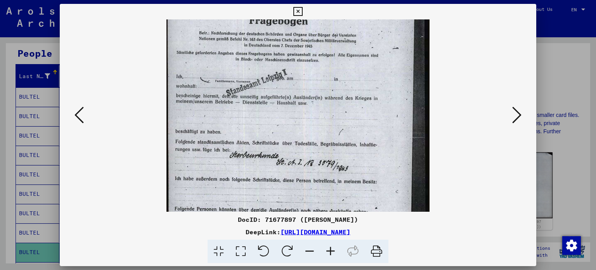
scroll to position [96, 0]
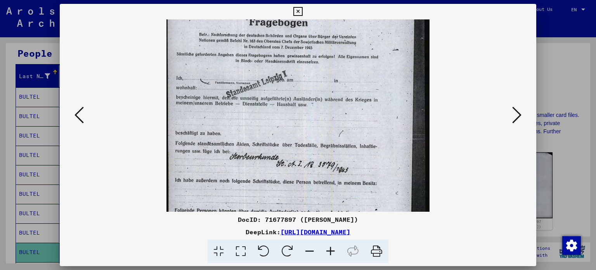
drag, startPoint x: 351, startPoint y: 197, endPoint x: 360, endPoint y: 95, distance: 102.0
click at [362, 94] on img at bounding box center [297, 106] width 263 height 366
click at [473, 195] on div at bounding box center [298, 115] width 424 height 192
click at [517, 112] on icon at bounding box center [516, 114] width 9 height 19
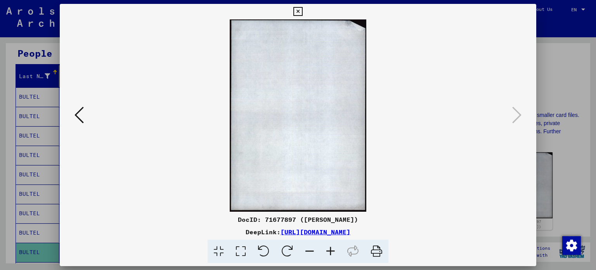
click at [296, 9] on icon at bounding box center [297, 11] width 9 height 9
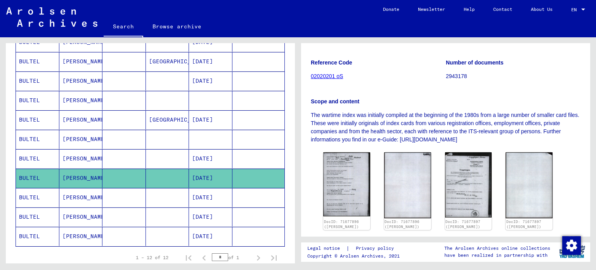
scroll to position [147, 0]
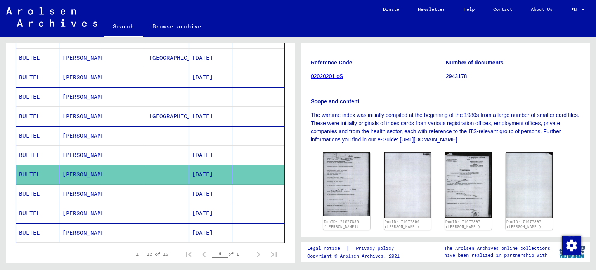
click at [221, 190] on mat-cell "[DATE]" at bounding box center [210, 193] width 43 height 19
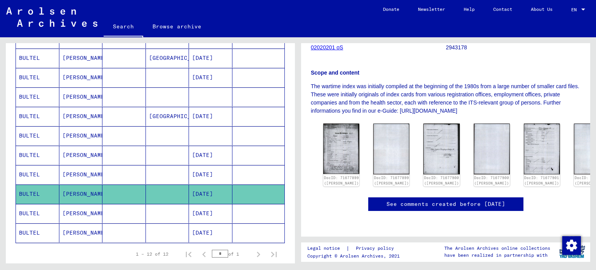
scroll to position [155, 0]
click at [337, 130] on img at bounding box center [341, 148] width 38 height 53
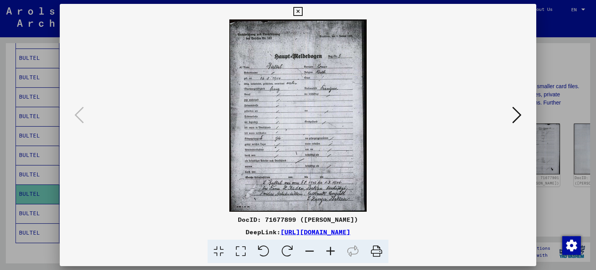
click at [333, 253] on icon at bounding box center [330, 251] width 21 height 24
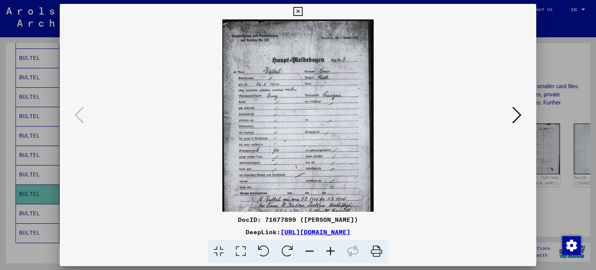
click at [332, 249] on icon at bounding box center [330, 251] width 21 height 24
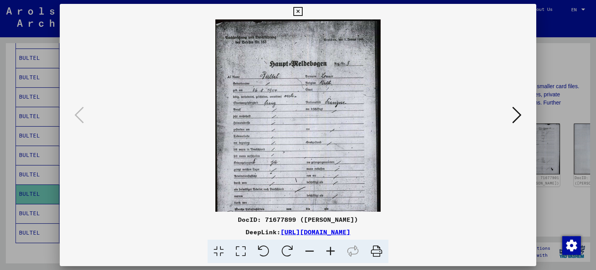
click at [332, 249] on icon at bounding box center [330, 251] width 21 height 24
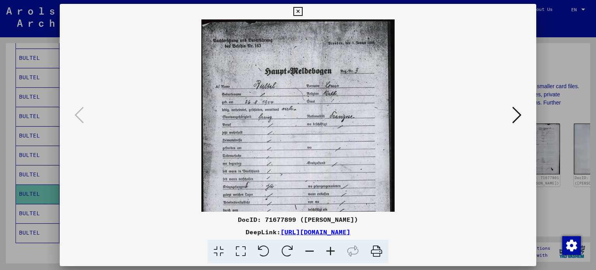
click at [332, 249] on icon at bounding box center [330, 251] width 21 height 24
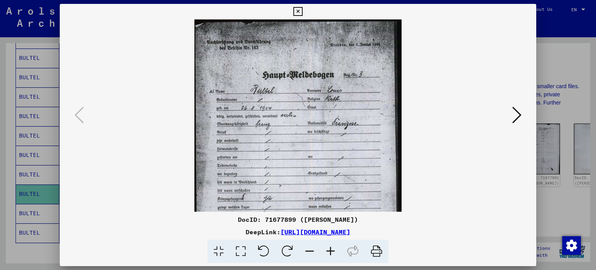
click at [332, 249] on icon at bounding box center [330, 251] width 21 height 24
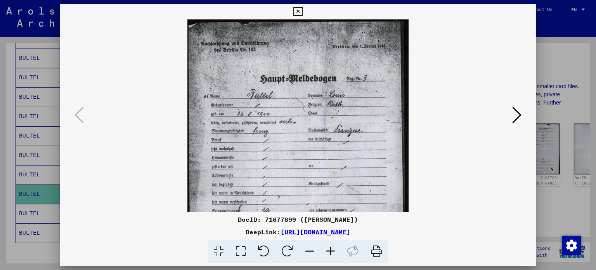
click at [332, 249] on icon at bounding box center [330, 251] width 21 height 24
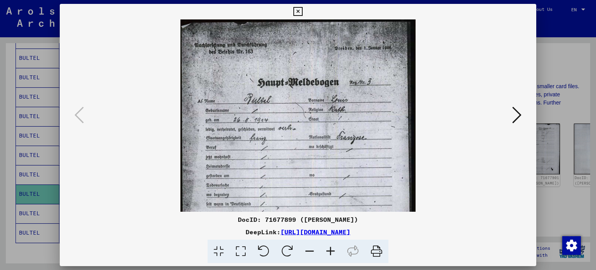
click at [332, 249] on icon at bounding box center [330, 251] width 21 height 24
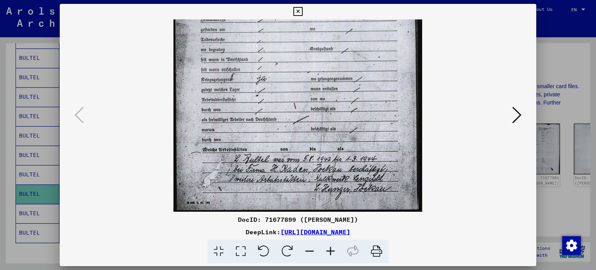
drag, startPoint x: 343, startPoint y: 180, endPoint x: 398, endPoint y: 27, distance: 162.5
click at [398, 28] on img at bounding box center [297, 37] width 249 height 347
click at [518, 114] on icon at bounding box center [516, 114] width 9 height 19
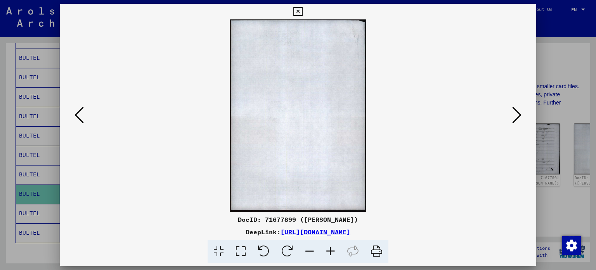
click at [518, 114] on icon at bounding box center [516, 114] width 9 height 19
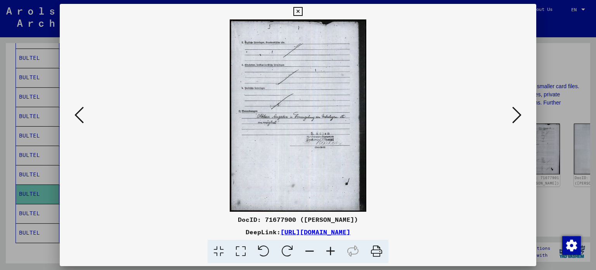
click at [327, 248] on icon at bounding box center [330, 251] width 21 height 24
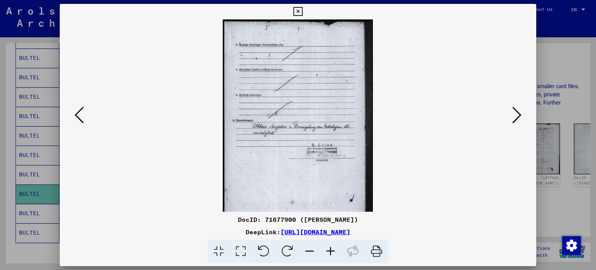
click at [327, 248] on icon at bounding box center [330, 251] width 21 height 24
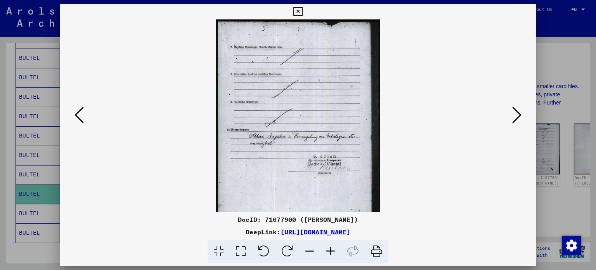
click at [327, 248] on icon at bounding box center [330, 251] width 21 height 24
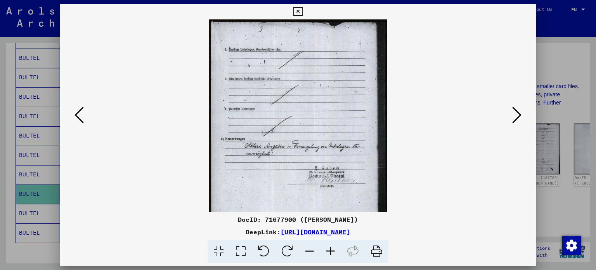
click at [327, 248] on icon at bounding box center [330, 251] width 21 height 24
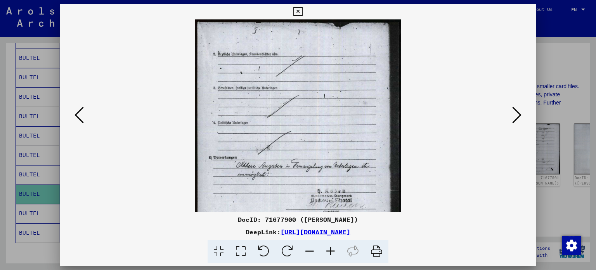
click at [327, 248] on icon at bounding box center [330, 251] width 21 height 24
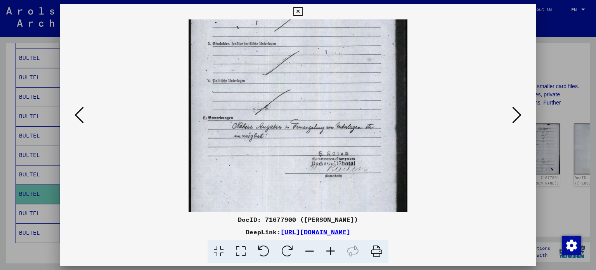
scroll to position [49, 0]
drag, startPoint x: 322, startPoint y: 184, endPoint x: 325, endPoint y: 136, distance: 47.8
click at [325, 136] on img at bounding box center [297, 124] width 219 height 308
click at [518, 116] on icon at bounding box center [516, 114] width 9 height 19
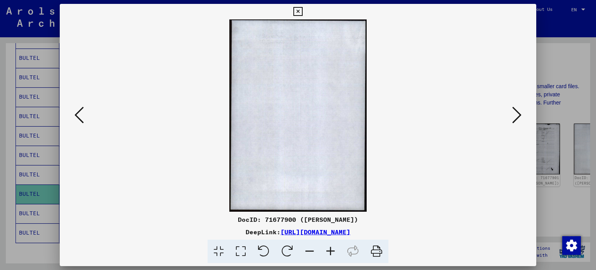
click at [518, 116] on icon at bounding box center [516, 114] width 9 height 19
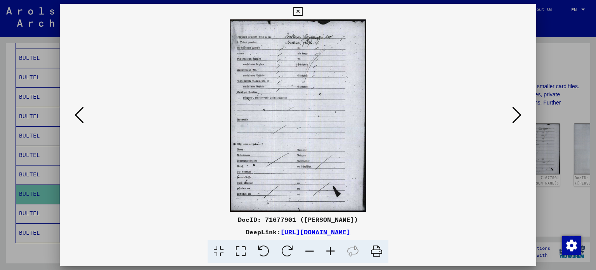
drag, startPoint x: 292, startPoint y: 160, endPoint x: 292, endPoint y: 241, distance: 81.0
click at [295, 197] on img at bounding box center [298, 115] width 137 height 192
click at [329, 249] on icon at bounding box center [330, 251] width 21 height 24
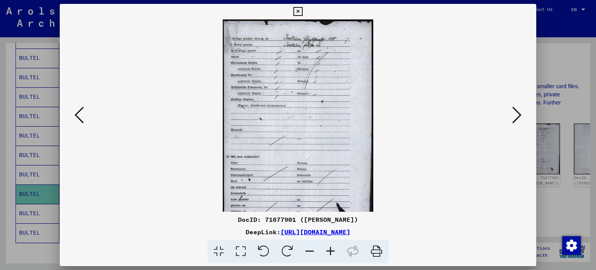
click at [330, 249] on icon at bounding box center [330, 251] width 21 height 24
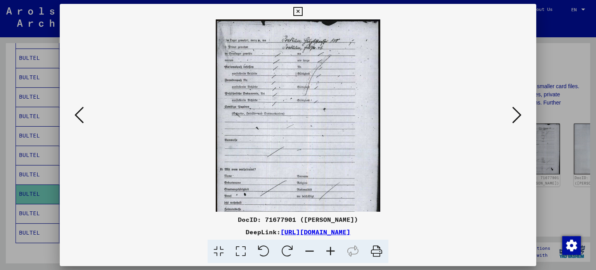
click at [330, 249] on icon at bounding box center [330, 251] width 21 height 24
click at [328, 249] on icon at bounding box center [330, 251] width 21 height 24
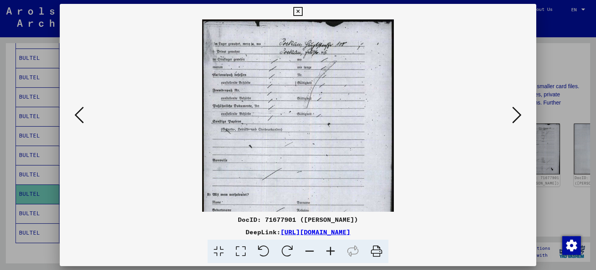
click at [326, 248] on icon at bounding box center [330, 251] width 21 height 24
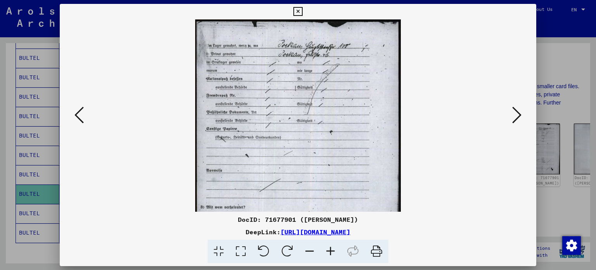
click at [325, 248] on icon at bounding box center [330, 251] width 21 height 24
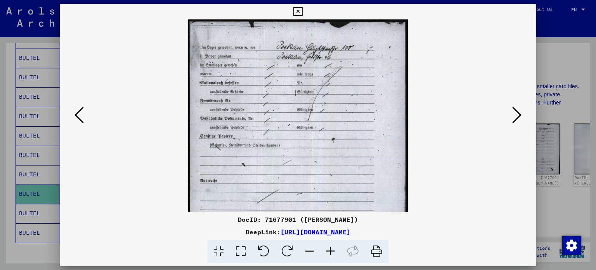
click at [325, 249] on icon at bounding box center [330, 251] width 21 height 24
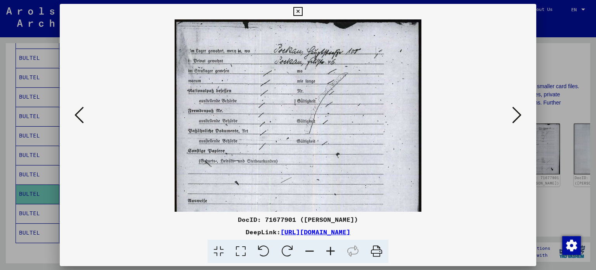
click at [324, 249] on icon at bounding box center [330, 251] width 21 height 24
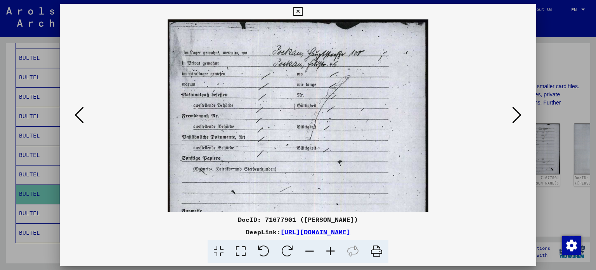
click at [324, 249] on icon at bounding box center [330, 251] width 21 height 24
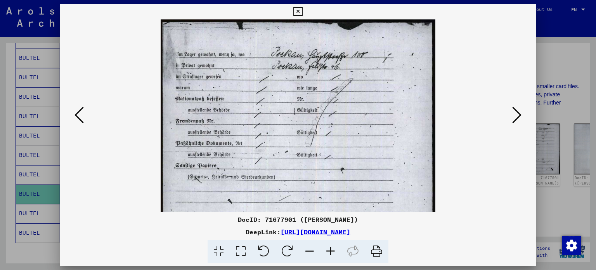
click at [324, 249] on icon at bounding box center [330, 251] width 21 height 24
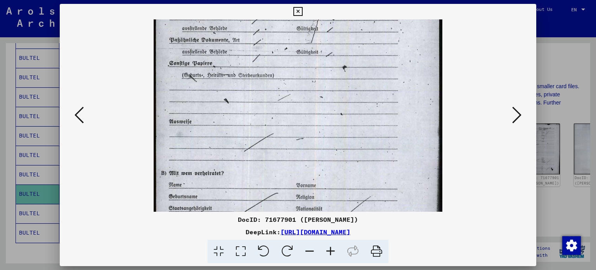
drag, startPoint x: 368, startPoint y: 190, endPoint x: 374, endPoint y: 101, distance: 89.0
click at [378, 81] on img at bounding box center [298, 112] width 289 height 405
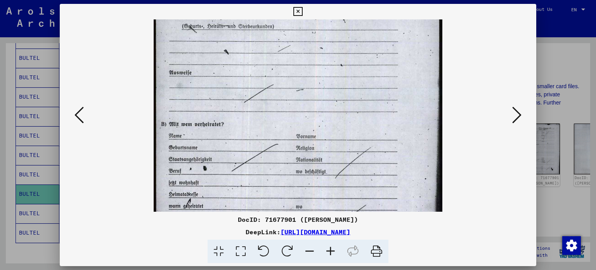
drag, startPoint x: 382, startPoint y: 153, endPoint x: 384, endPoint y: 107, distance: 46.6
click at [384, 107] on img at bounding box center [298, 63] width 289 height 405
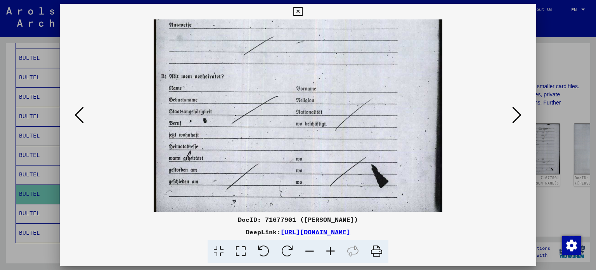
scroll to position [207, 0]
drag, startPoint x: 355, startPoint y: 170, endPoint x: 358, endPoint y: 124, distance: 46.2
click at [358, 124] on img at bounding box center [298, 14] width 289 height 405
click at [518, 116] on icon at bounding box center [516, 114] width 9 height 19
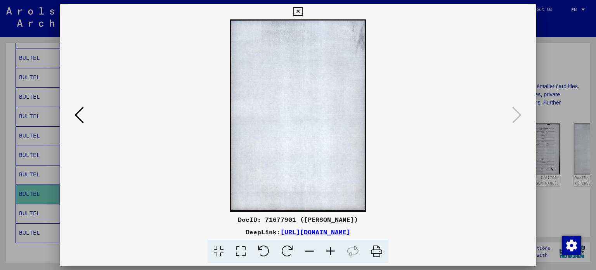
scroll to position [0, 0]
click at [78, 114] on icon at bounding box center [78, 114] width 9 height 19
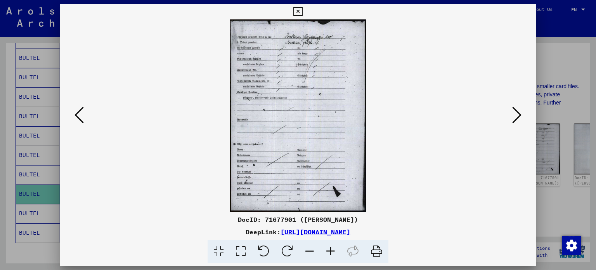
click at [78, 114] on icon at bounding box center [78, 114] width 9 height 19
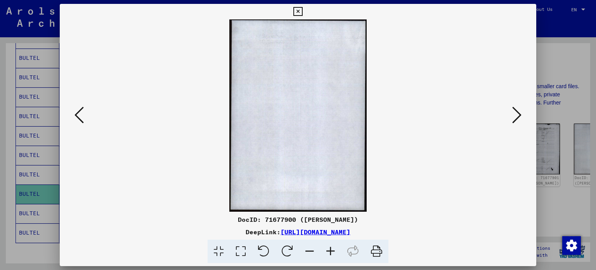
click at [78, 114] on icon at bounding box center [78, 114] width 9 height 19
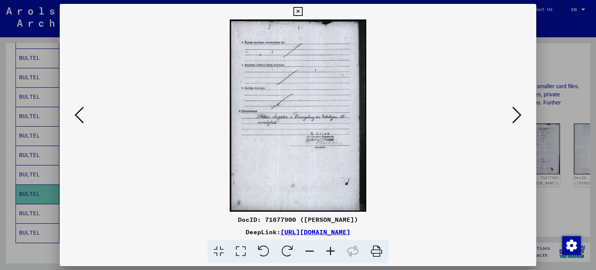
click at [78, 114] on icon at bounding box center [78, 114] width 9 height 19
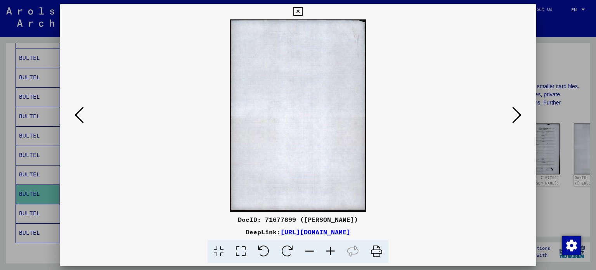
click at [78, 114] on icon at bounding box center [78, 114] width 9 height 19
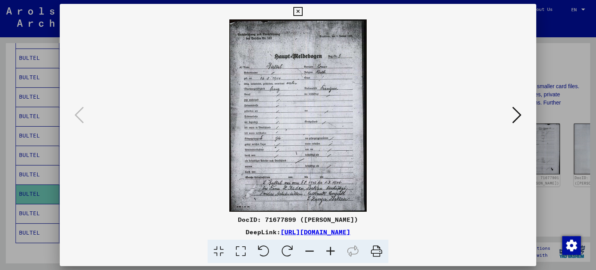
click at [397, 98] on viewer-one-image at bounding box center [298, 115] width 424 height 192
click at [518, 115] on icon at bounding box center [516, 114] width 9 height 19
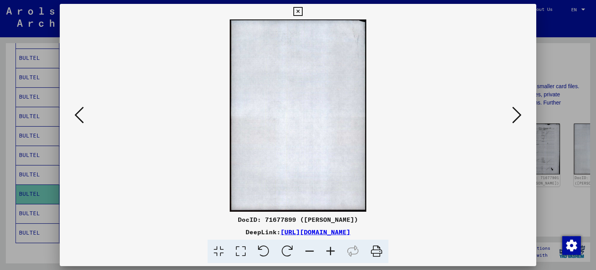
click at [517, 115] on icon at bounding box center [516, 114] width 9 height 19
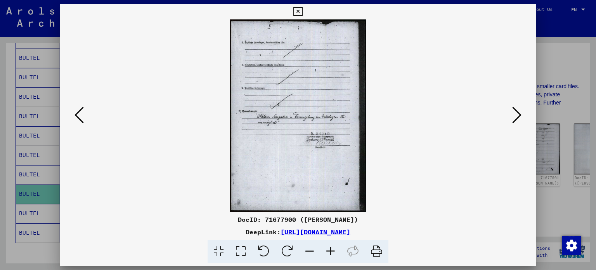
click at [380, 107] on viewer-one-image at bounding box center [298, 115] width 424 height 192
click at [523, 114] on button at bounding box center [517, 115] width 14 height 22
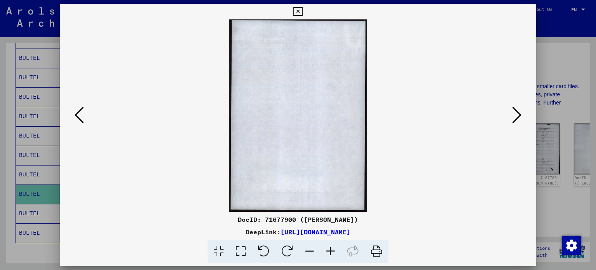
click at [523, 115] on button at bounding box center [517, 115] width 14 height 22
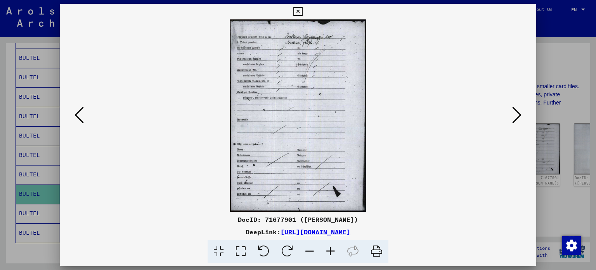
click at [384, 121] on viewer-one-image at bounding box center [298, 115] width 424 height 192
click at [520, 114] on icon at bounding box center [516, 114] width 9 height 19
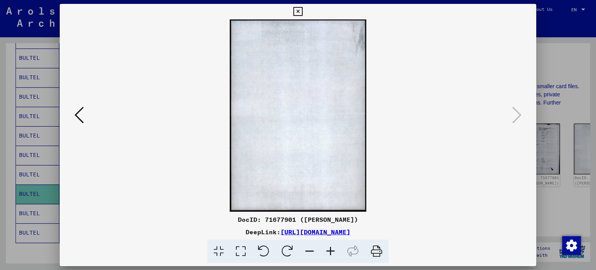
click at [295, 12] on icon at bounding box center [297, 11] width 9 height 9
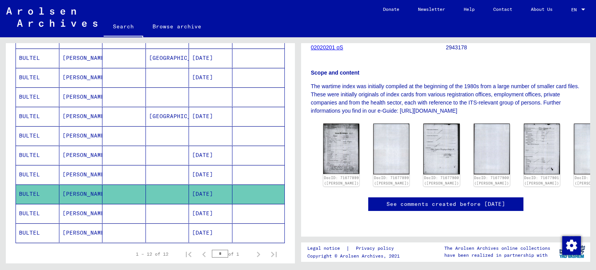
click at [76, 209] on mat-cell "[PERSON_NAME]" at bounding box center [80, 213] width 43 height 19
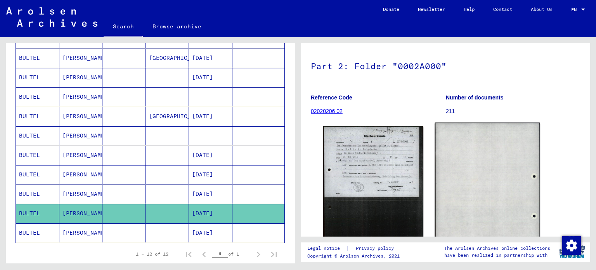
scroll to position [116, 0]
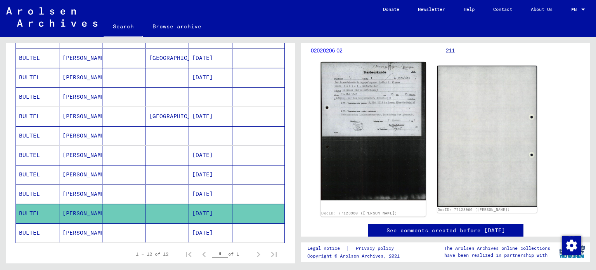
click at [356, 117] on img at bounding box center [373, 131] width 105 height 138
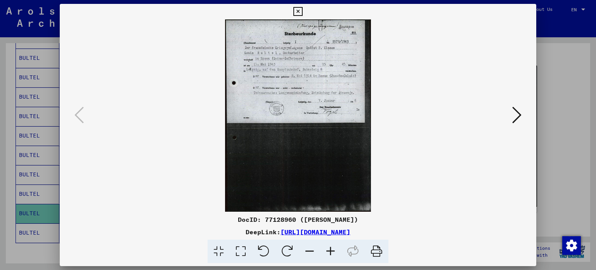
click at [332, 252] on icon at bounding box center [330, 251] width 21 height 24
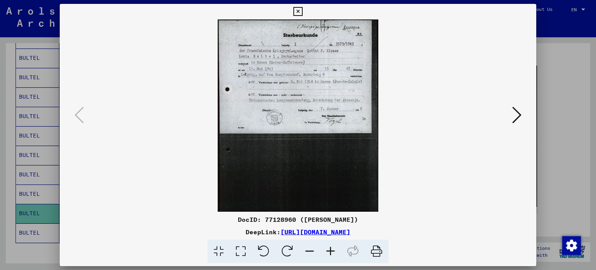
click at [332, 252] on icon at bounding box center [330, 251] width 21 height 24
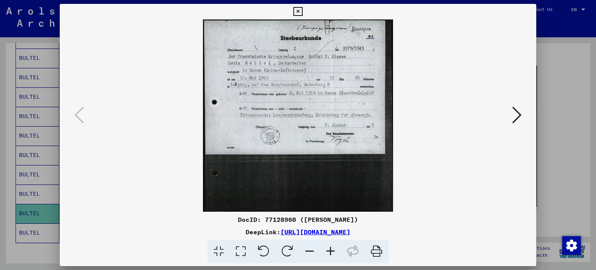
click at [332, 252] on icon at bounding box center [330, 251] width 21 height 24
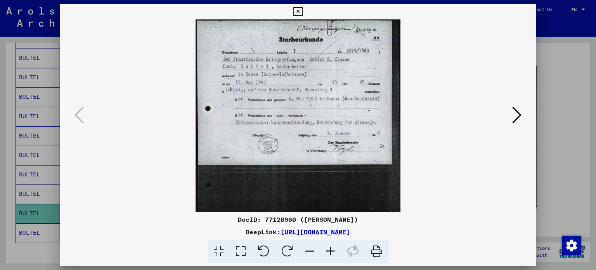
click at [423, 73] on viewer-one-image at bounding box center [298, 115] width 424 height 192
click at [515, 114] on icon at bounding box center [516, 114] width 9 height 19
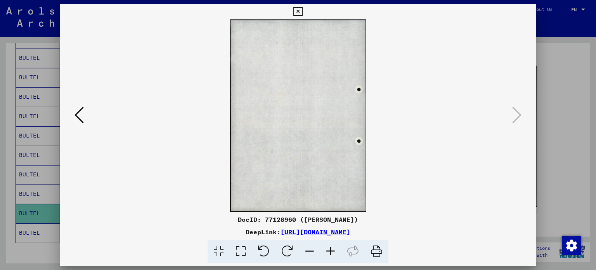
click at [296, 9] on icon at bounding box center [297, 11] width 9 height 9
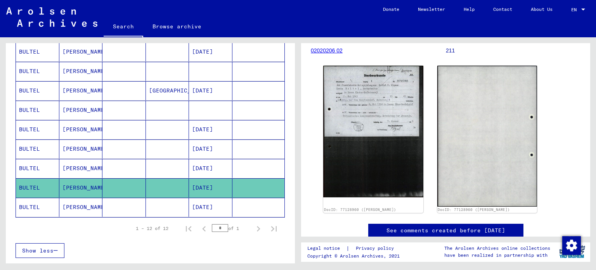
scroll to position [186, 0]
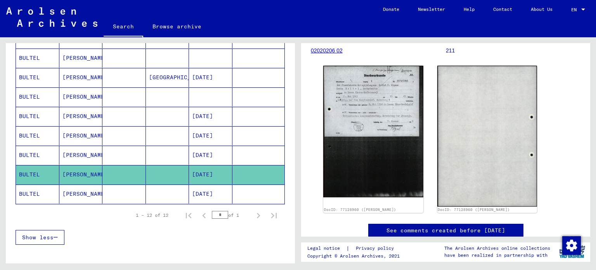
click at [80, 192] on mat-cell "[PERSON_NAME]" at bounding box center [80, 193] width 43 height 19
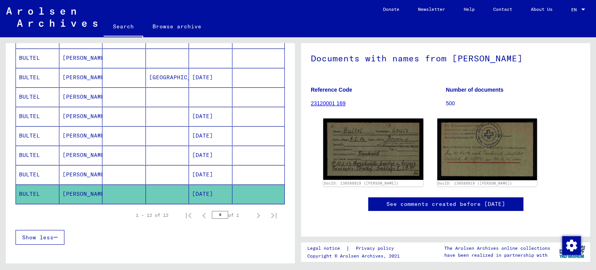
scroll to position [78, 0]
click at [337, 193] on div "2 Registration of Foreigners and [DEMOGRAPHIC_DATA] Persecutees by Public Insti…" at bounding box center [446, 111] width 270 height 229
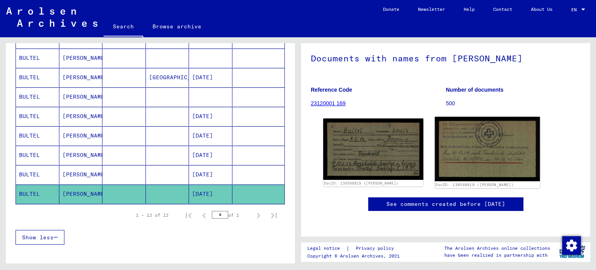
drag, startPoint x: 494, startPoint y: 131, endPoint x: 484, endPoint y: 123, distance: 13.5
click at [484, 123] on img at bounding box center [486, 149] width 105 height 64
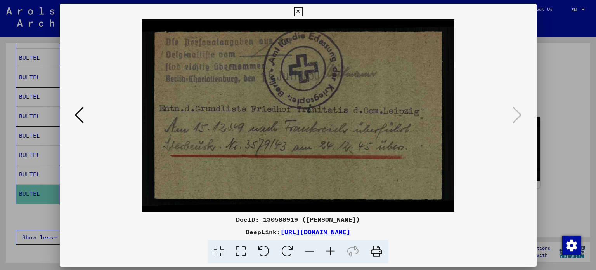
click at [484, 123] on img at bounding box center [298, 115] width 424 height 192
drag, startPoint x: 347, startPoint y: 131, endPoint x: 344, endPoint y: 134, distance: 4.4
click at [299, 13] on icon at bounding box center [297, 11] width 9 height 9
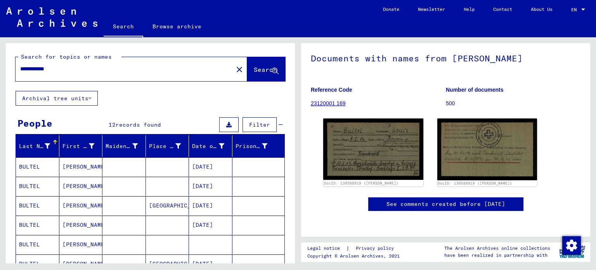
scroll to position [0, 0]
click at [55, 67] on input "**********" at bounding box center [124, 69] width 208 height 8
drag, startPoint x: 252, startPoint y: 69, endPoint x: 207, endPoint y: 131, distance: 76.3
click at [254, 69] on span "Search" at bounding box center [265, 70] width 23 height 8
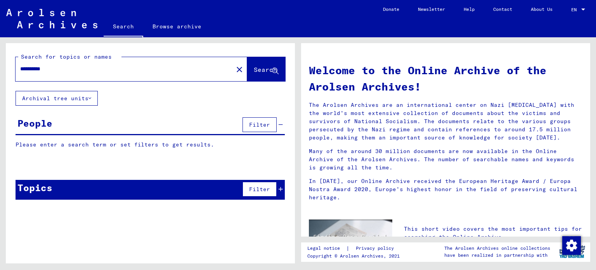
click at [45, 69] on input "**********" at bounding box center [122, 69] width 204 height 8
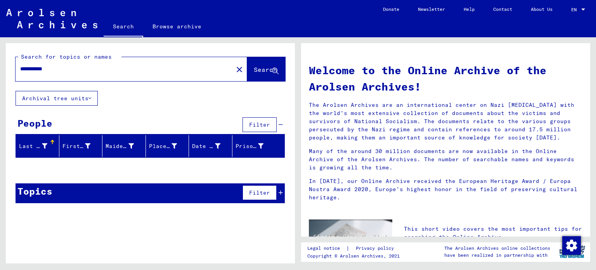
click at [254, 66] on span "Search" at bounding box center [265, 70] width 23 height 8
click at [49, 67] on input "**********" at bounding box center [122, 69] width 204 height 8
click at [264, 69] on span "Search" at bounding box center [265, 70] width 23 height 8
click at [43, 67] on input "**********" at bounding box center [122, 69] width 204 height 8
click at [47, 68] on input "**********" at bounding box center [122, 69] width 204 height 8
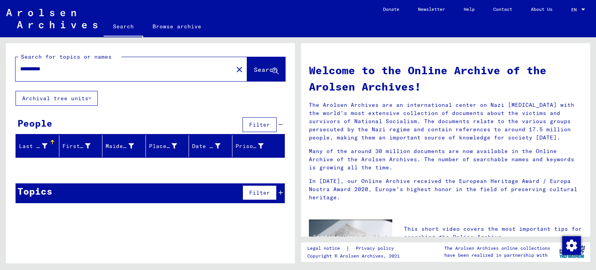
click at [53, 69] on input "**********" at bounding box center [122, 69] width 204 height 8
click at [272, 69] on icon at bounding box center [275, 71] width 7 height 7
click at [57, 66] on input "**********" at bounding box center [122, 69] width 204 height 8
type input "**********"
click at [247, 64] on button "Search" at bounding box center [266, 69] width 38 height 24
